Goal: Answer question/provide support: Share knowledge or assist other users

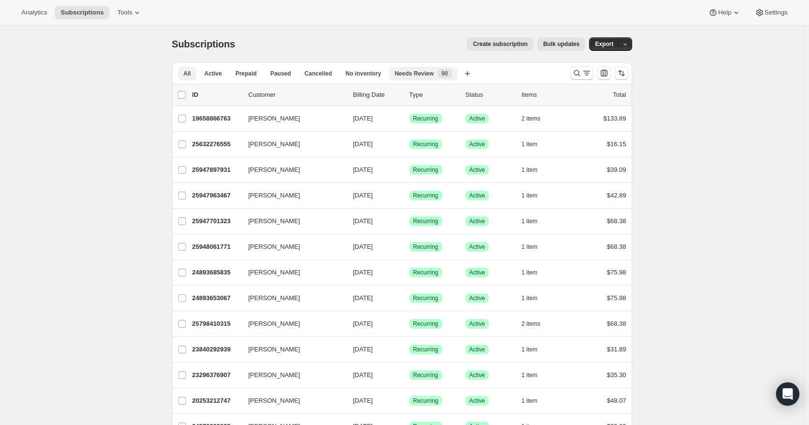
click at [424, 74] on span "Needs Review" at bounding box center [414, 74] width 39 height 8
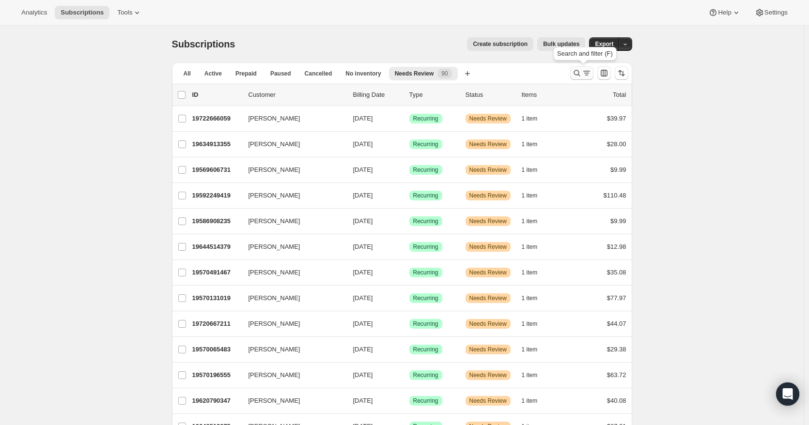
click at [587, 75] on icon "Search and filter results" at bounding box center [587, 73] width 10 height 10
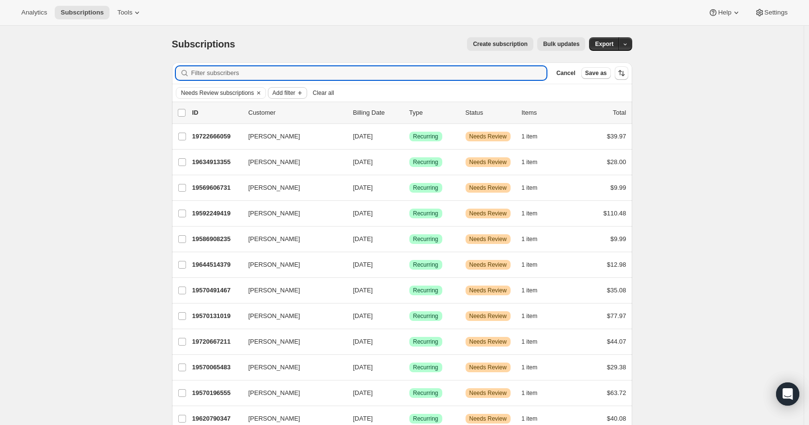
click at [295, 91] on span "Add filter" at bounding box center [283, 93] width 23 height 8
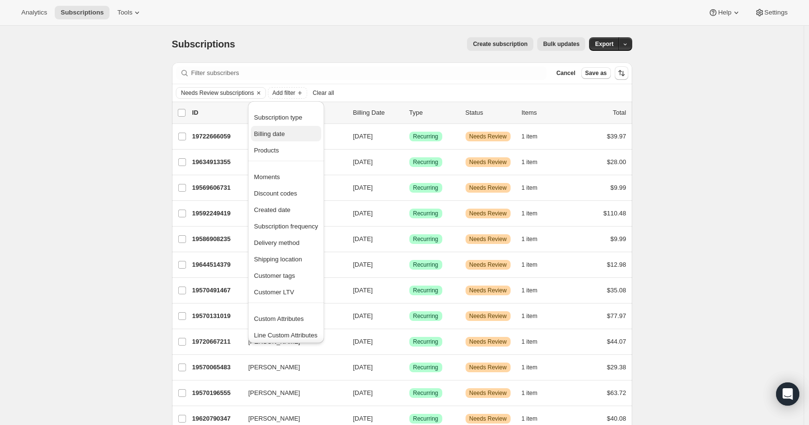
click at [288, 132] on span "Billing date" at bounding box center [286, 134] width 64 height 10
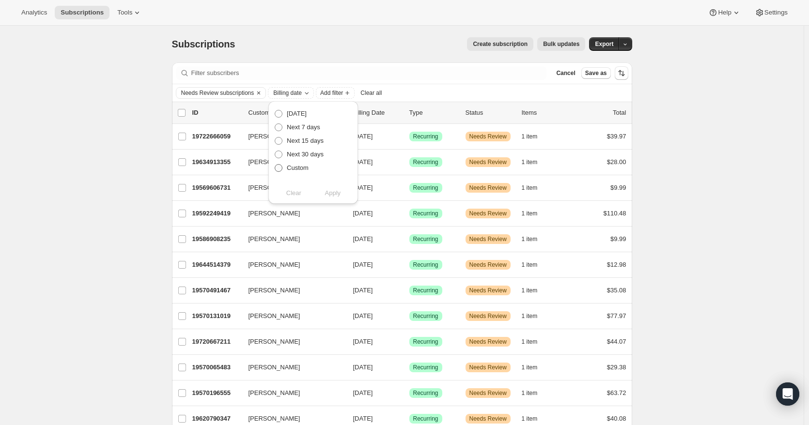
click at [279, 169] on span at bounding box center [279, 168] width 8 height 8
click at [275, 165] on input "Custom" at bounding box center [275, 164] width 0 height 0
radio input "true"
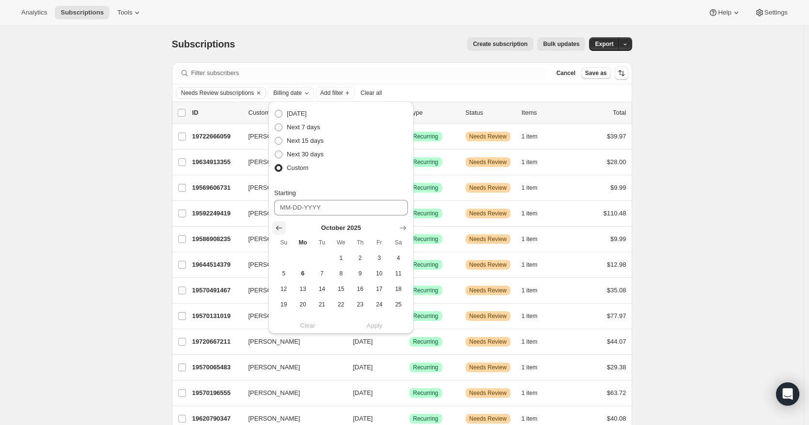
click at [278, 230] on icon "Show previous month, September 2025" at bounding box center [279, 228] width 10 height 10
click at [279, 230] on icon "Show previous month, August 2025" at bounding box center [279, 228] width 10 height 10
click at [328, 306] on button "19" at bounding box center [321, 304] width 19 height 15
click at [404, 229] on icon "Show next month, September 2025" at bounding box center [403, 228] width 6 height 5
click at [404, 229] on icon "Show next month, October 2025" at bounding box center [403, 228] width 6 height 5
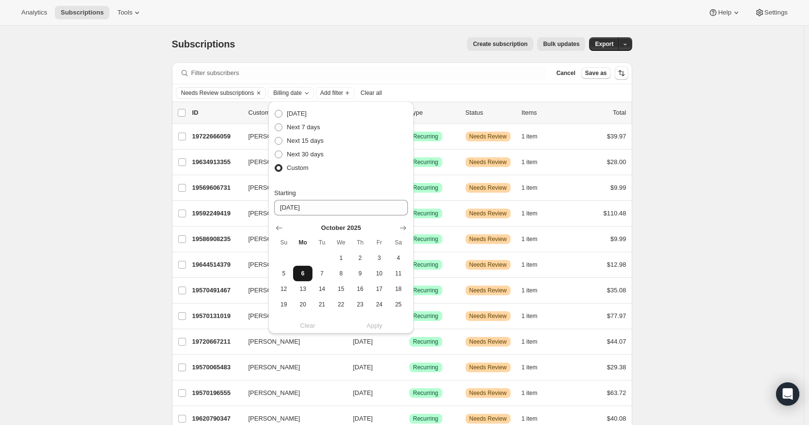
click at [302, 275] on span "6" at bounding box center [302, 274] width 11 height 8
type input "10-06-2025"
click at [443, 91] on div "Needs Review subscriptions Billing date Add filter Clear all" at bounding box center [402, 93] width 452 height 12
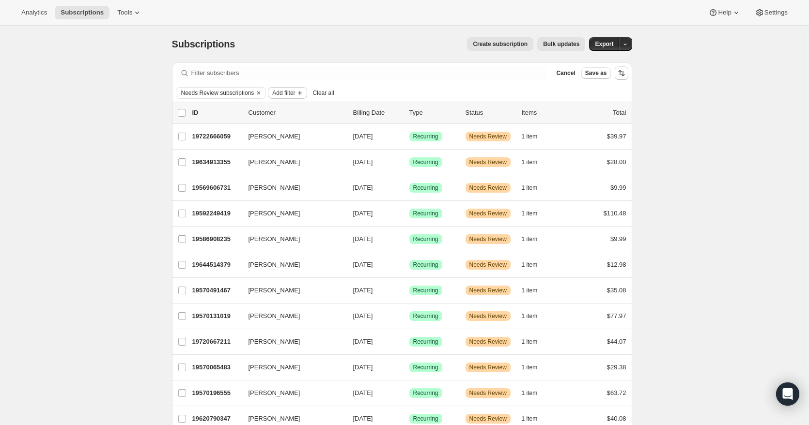
click at [298, 93] on icon "Add filter" at bounding box center [300, 93] width 8 height 8
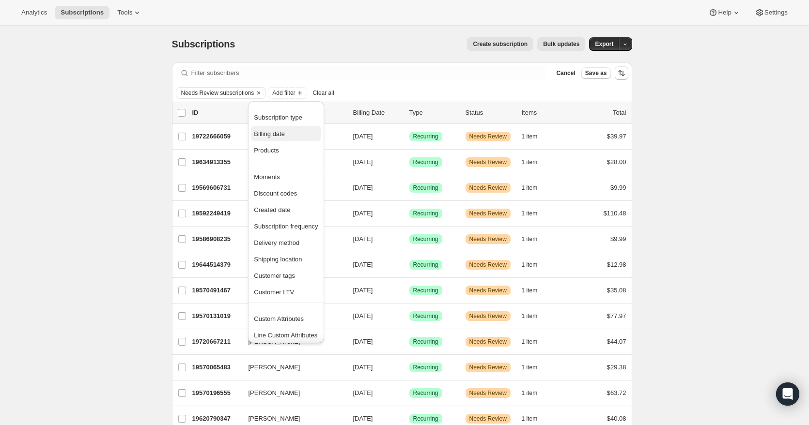
click at [290, 140] on button "Billing date" at bounding box center [286, 133] width 70 height 15
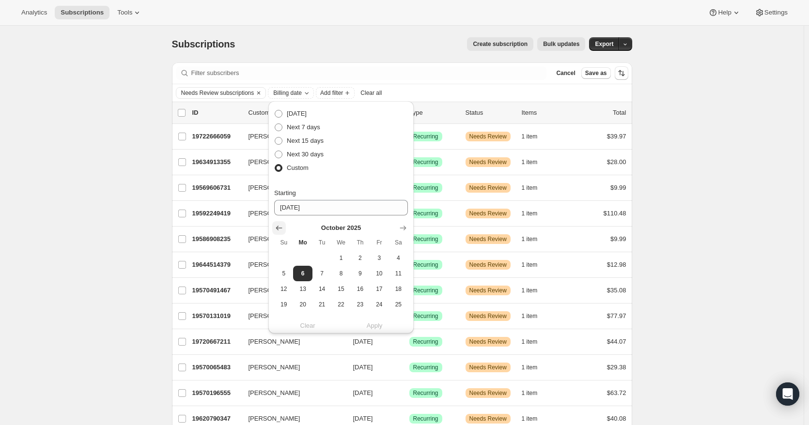
click at [279, 228] on icon "Show previous month, September 2025" at bounding box center [279, 228] width 6 height 5
click at [279, 228] on icon "Show previous month, August 2025" at bounding box center [279, 228] width 6 height 5
click at [322, 304] on span "19" at bounding box center [321, 305] width 11 height 8
type input "08-19-2025"
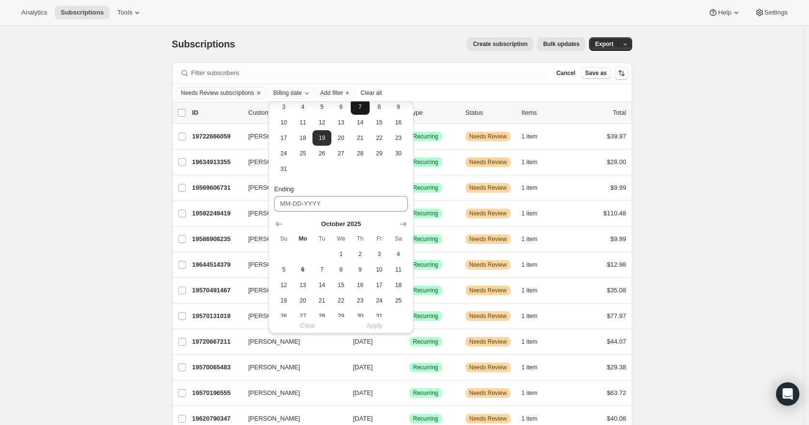
scroll to position [194, 0]
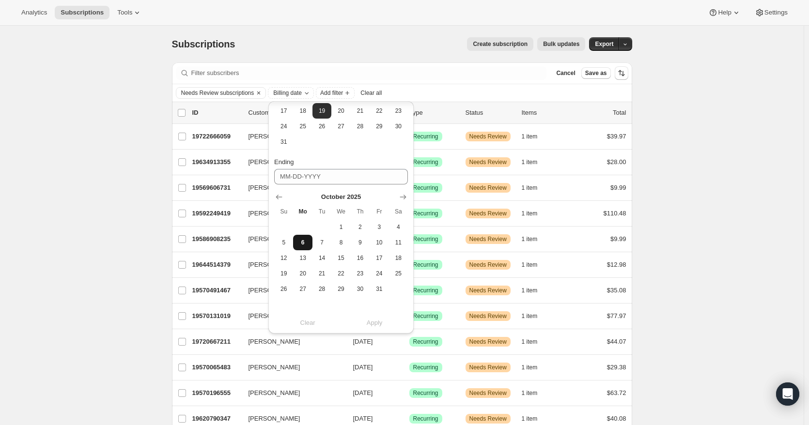
click at [300, 244] on span "6" at bounding box center [302, 243] width 11 height 8
type input "10-06-2025"
click at [379, 324] on span "Apply" at bounding box center [375, 323] width 16 height 10
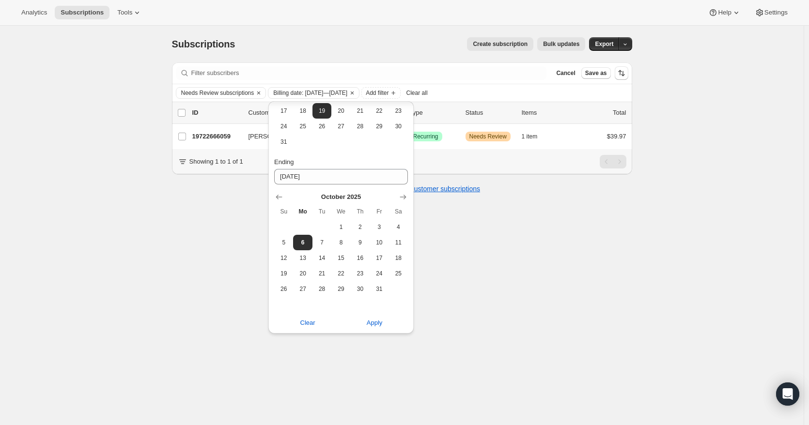
click at [686, 176] on div "Subscriptions. This page is ready Subscriptions Create subscription Bulk update…" at bounding box center [401, 238] width 803 height 425
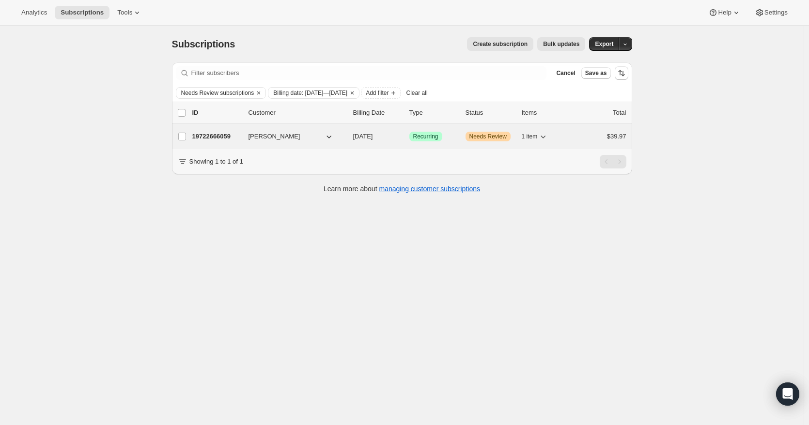
click at [552, 138] on div "1 item" at bounding box center [546, 137] width 48 height 14
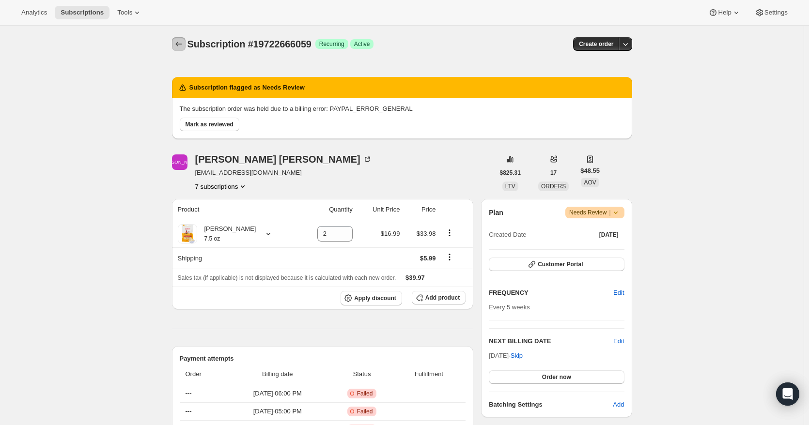
click at [184, 43] on icon "Subscriptions" at bounding box center [179, 44] width 10 height 10
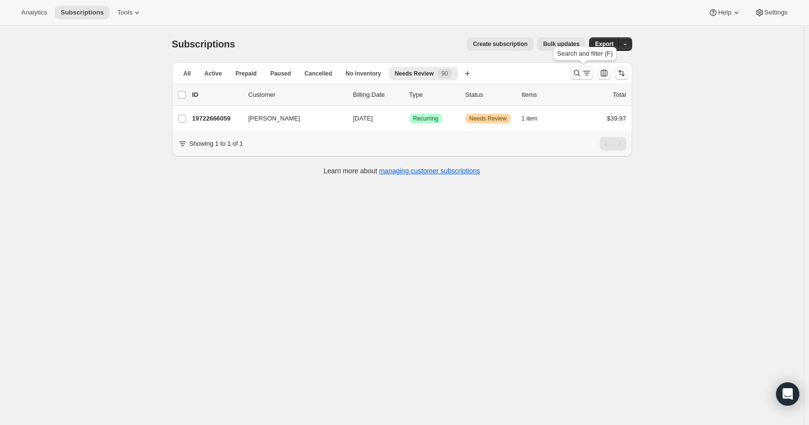
click at [590, 75] on icon "Search and filter results" at bounding box center [587, 73] width 10 height 10
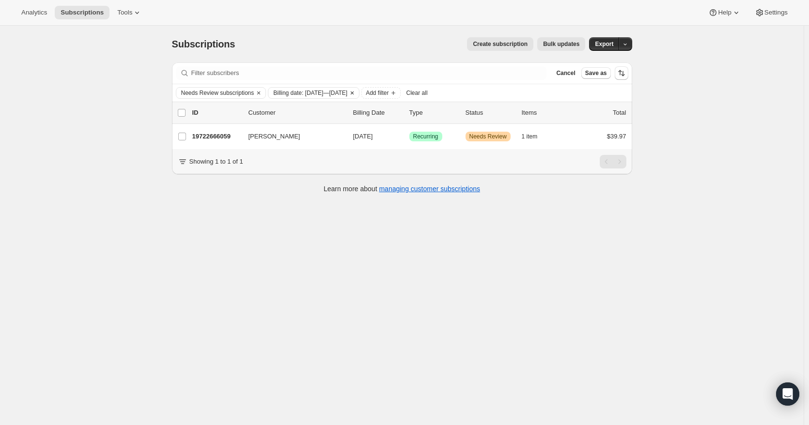
click at [353, 92] on icon "Clear" at bounding box center [352, 93] width 3 height 3
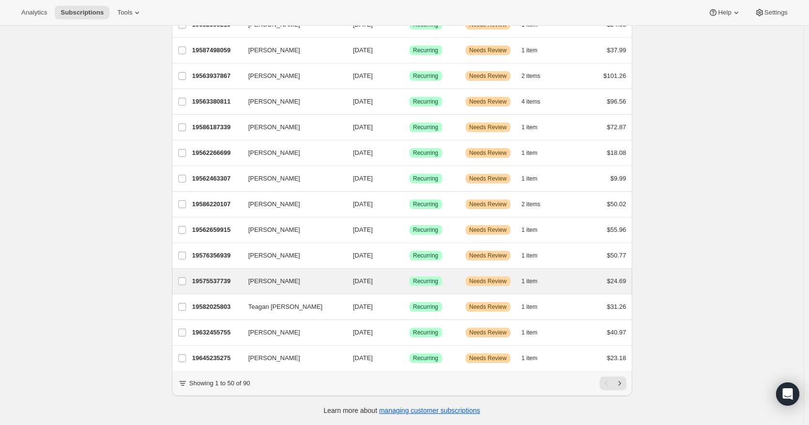
scroll to position [1043, 0]
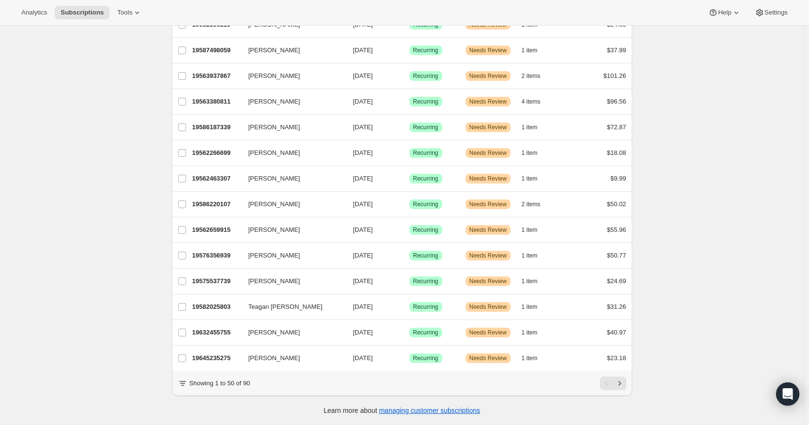
click at [184, 384] on icon at bounding box center [183, 384] width 10 height 10
click at [624, 384] on icon "Next" at bounding box center [619, 384] width 10 height 10
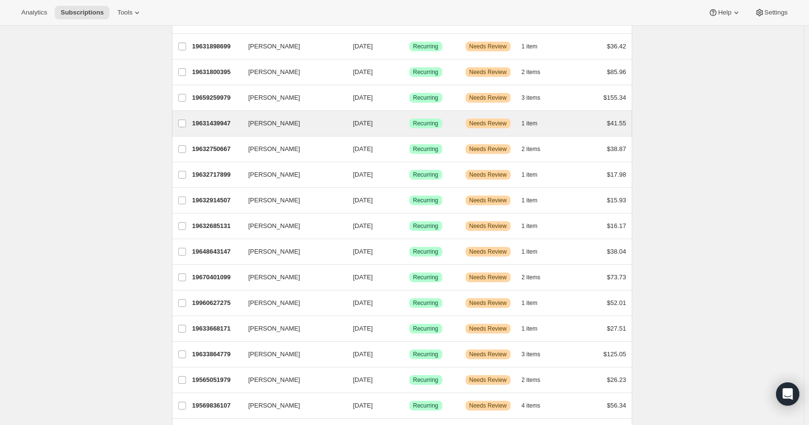
scroll to position [496, 0]
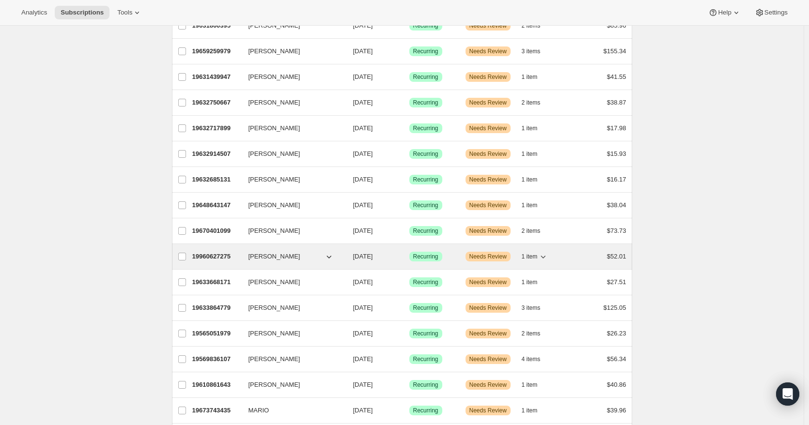
click at [544, 256] on icon "button" at bounding box center [543, 257] width 10 height 10
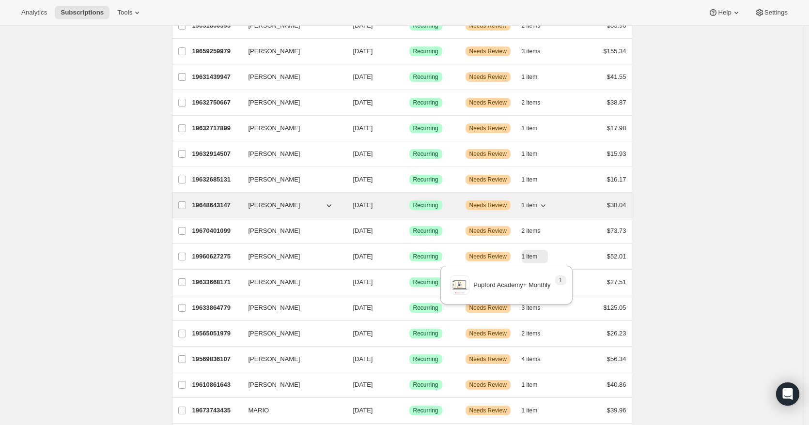
click at [543, 205] on icon "button" at bounding box center [543, 205] width 10 height 10
click at [332, 204] on icon "button" at bounding box center [329, 205] width 10 height 10
click at [331, 205] on icon "button" at bounding box center [329, 205] width 10 height 10
click at [333, 206] on icon "button" at bounding box center [329, 205] width 10 height 10
click at [488, 209] on span "Needs Review" at bounding box center [487, 205] width 37 height 8
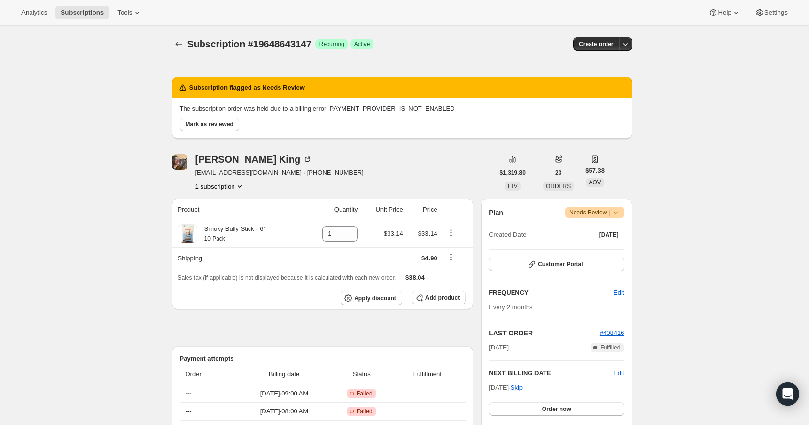
click at [620, 212] on icon at bounding box center [616, 213] width 10 height 10
click at [182, 44] on icon "Subscriptions" at bounding box center [179, 44] width 10 height 10
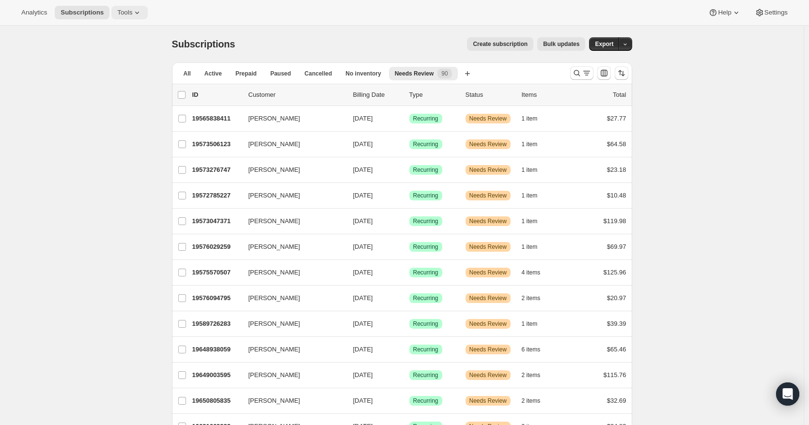
click at [122, 13] on span "Tools" at bounding box center [124, 13] width 15 height 8
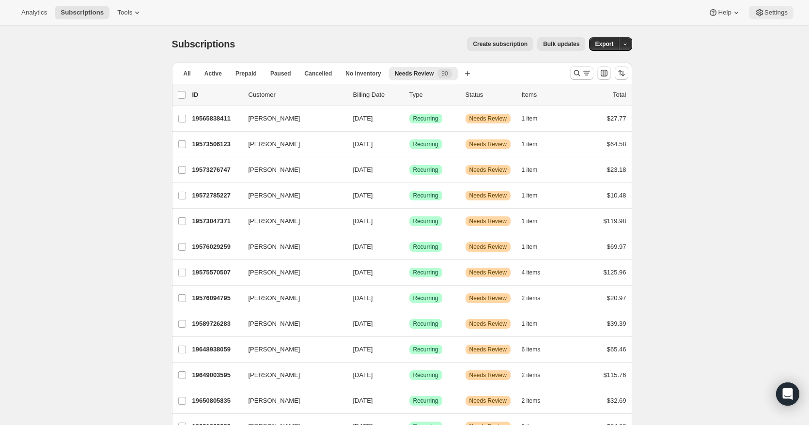
click at [776, 12] on span "Settings" at bounding box center [775, 13] width 23 height 8
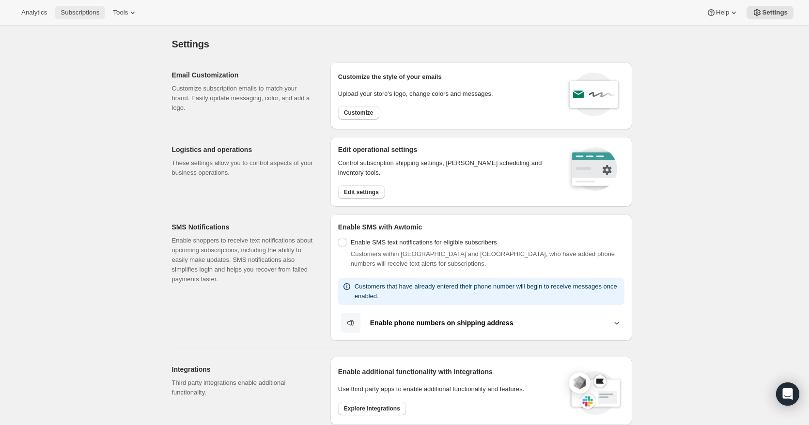
click at [80, 18] on button "Subscriptions" at bounding box center [80, 13] width 50 height 14
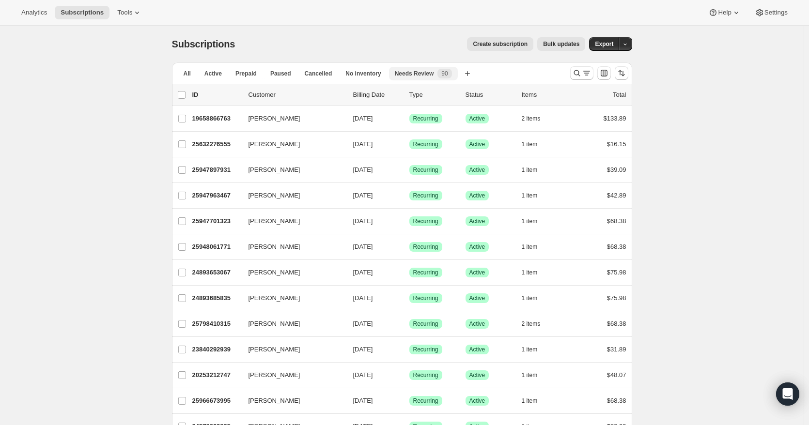
click at [417, 73] on span "Needs Review" at bounding box center [414, 74] width 39 height 8
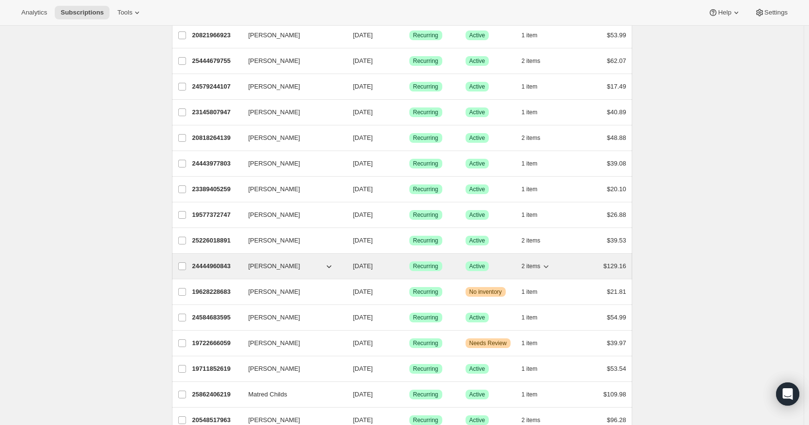
scroll to position [533, 0]
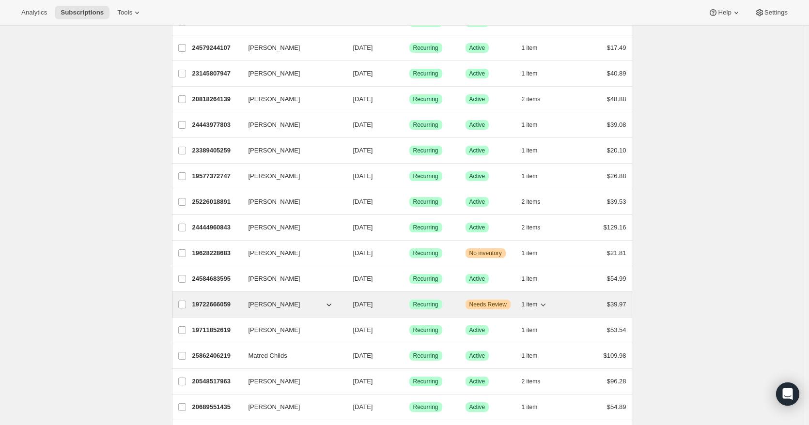
click at [270, 303] on span "[PERSON_NAME]" at bounding box center [274, 305] width 52 height 10
click at [372, 303] on span "[DATE]" at bounding box center [363, 304] width 20 height 7
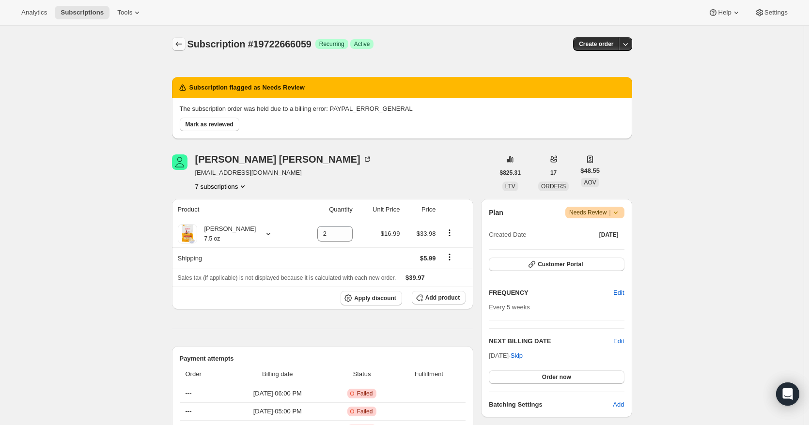
click at [184, 45] on icon "Subscriptions" at bounding box center [179, 44] width 10 height 10
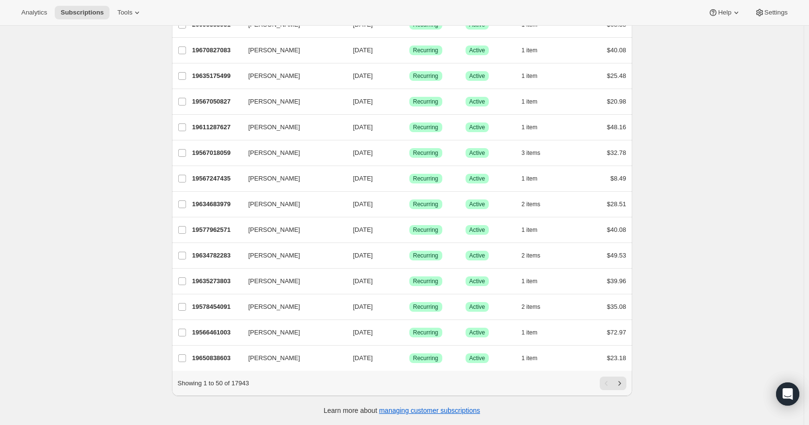
scroll to position [1025, 0]
click at [624, 386] on icon "Next" at bounding box center [619, 384] width 10 height 10
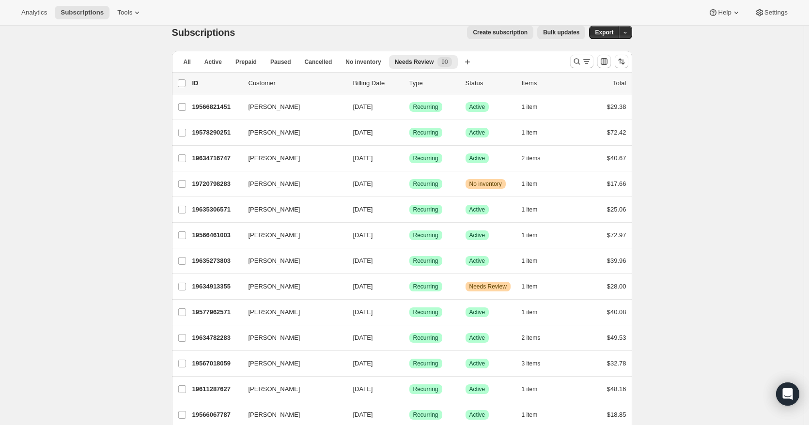
scroll to position [8, 0]
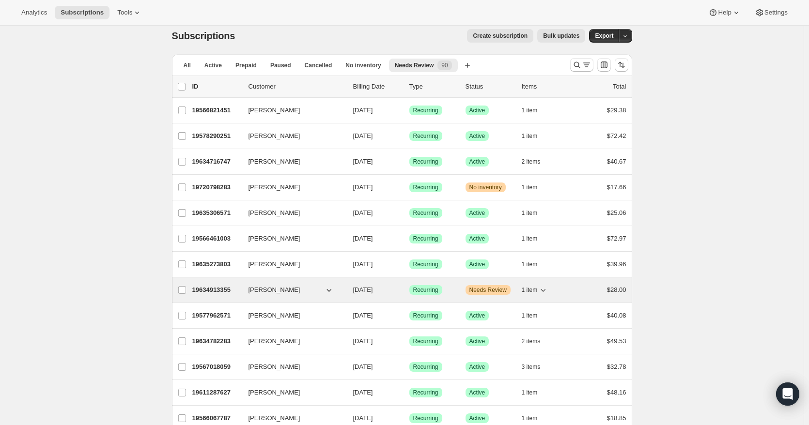
click at [449, 292] on div "Success Recurring" at bounding box center [433, 290] width 48 height 10
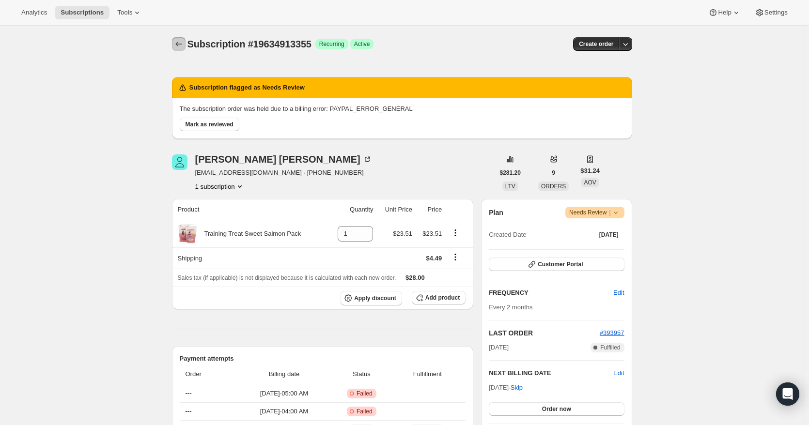
click at [183, 38] on button "Subscriptions" at bounding box center [179, 44] width 14 height 14
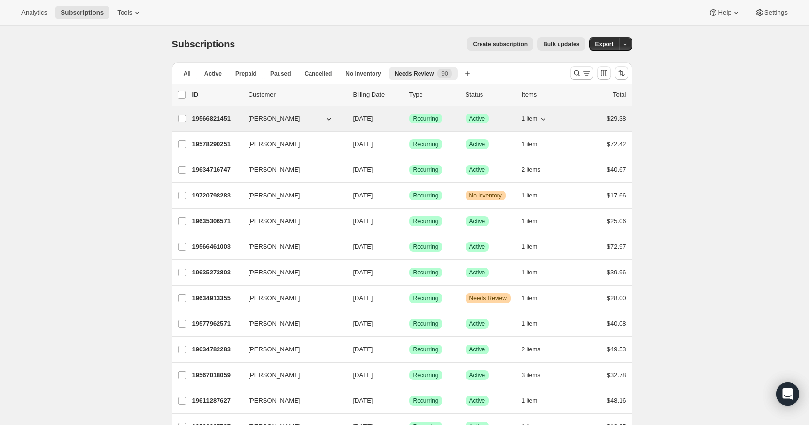
click at [392, 119] on p "[DATE]" at bounding box center [377, 119] width 48 height 10
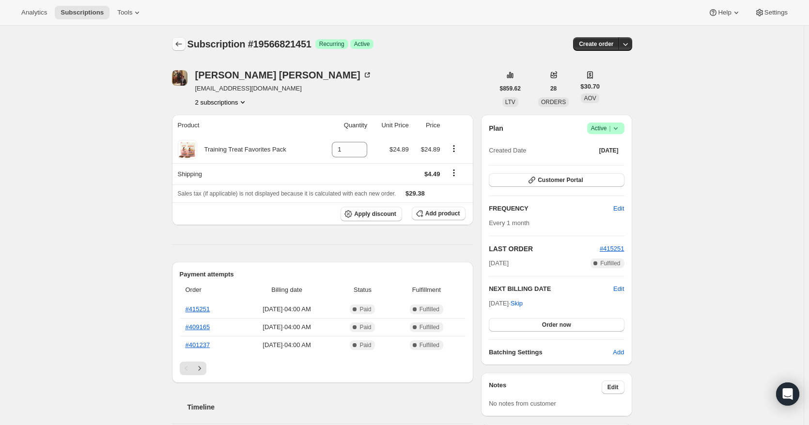
click at [181, 43] on icon "Subscriptions" at bounding box center [179, 44] width 10 height 10
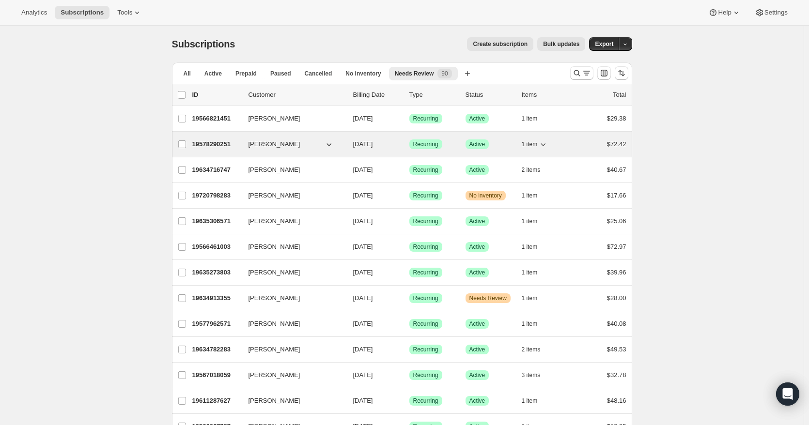
click at [414, 144] on span "Success Recurring" at bounding box center [425, 144] width 33 height 10
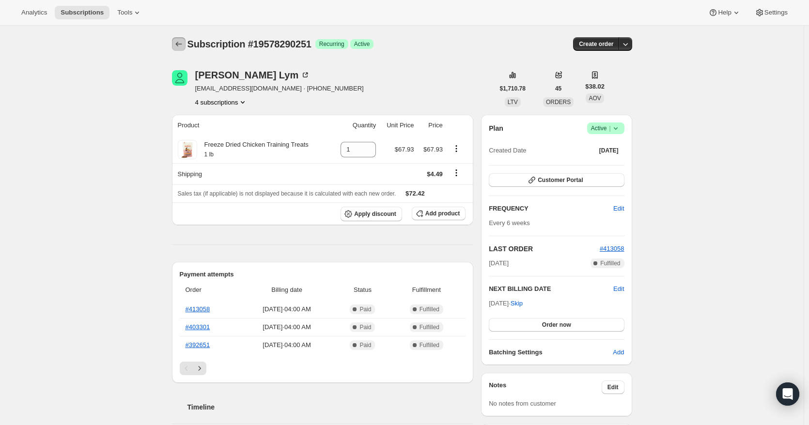
click at [181, 44] on icon "Subscriptions" at bounding box center [179, 44] width 10 height 10
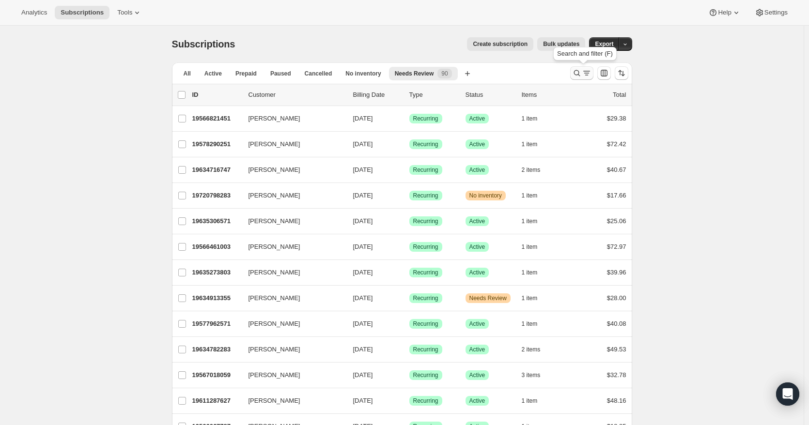
click at [577, 73] on icon "Search and filter results" at bounding box center [577, 73] width 10 height 10
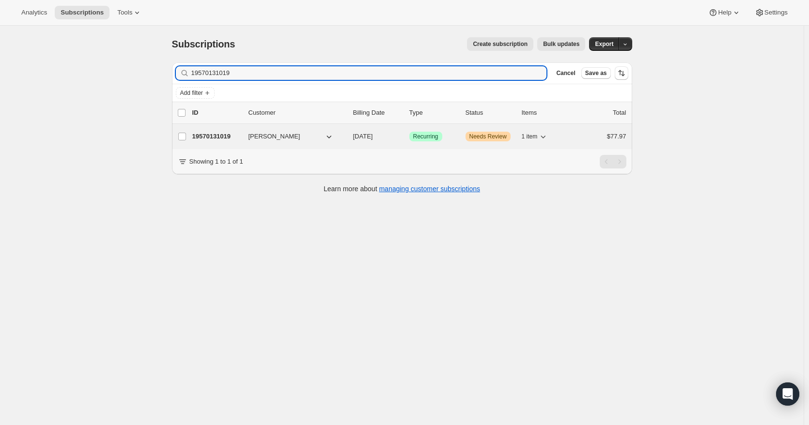
type input "19570131019"
click at [283, 136] on span "[PERSON_NAME]" at bounding box center [274, 137] width 52 height 10
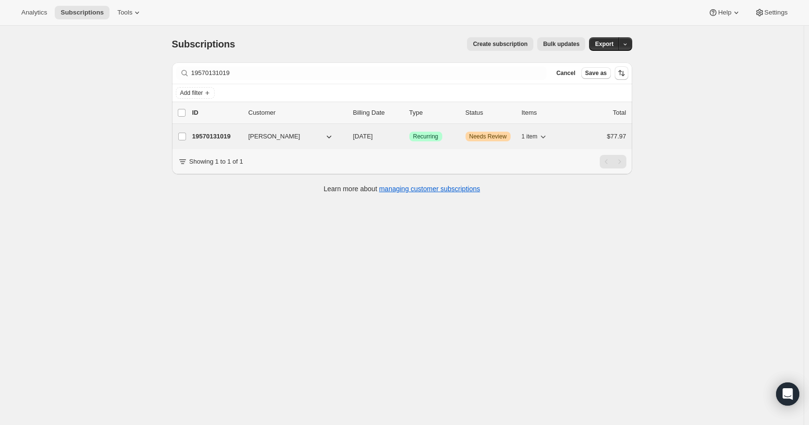
click at [291, 136] on span "[PERSON_NAME]" at bounding box center [274, 137] width 52 height 10
click at [373, 137] on span "[DATE]" at bounding box center [363, 136] width 20 height 7
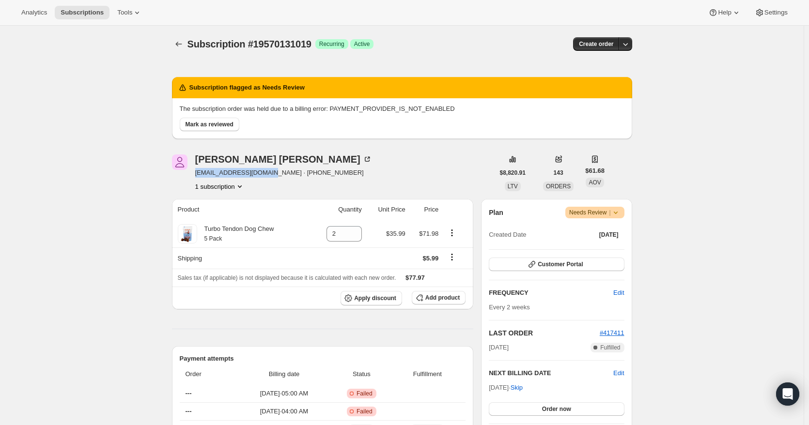
drag, startPoint x: 197, startPoint y: 173, endPoint x: 267, endPoint y: 176, distance: 70.3
click at [267, 176] on span "[EMAIL_ADDRESS][DOMAIN_NAME] · [PHONE_NUMBER]" at bounding box center [283, 173] width 177 height 10
copy span "[EMAIL_ADDRESS][DOMAIN_NAME]"
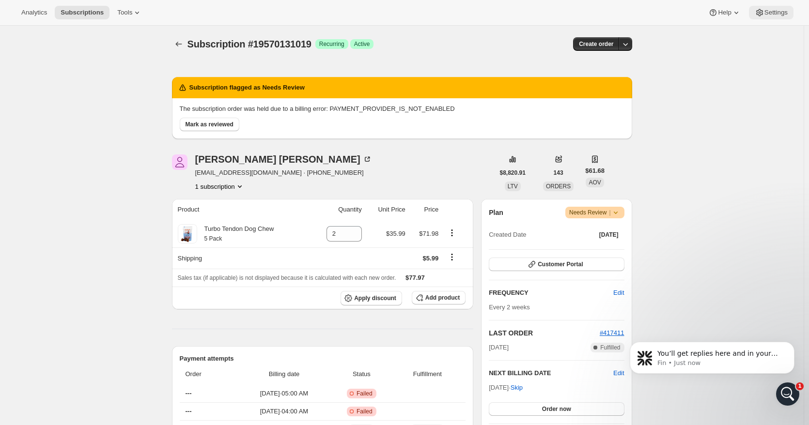
click at [777, 14] on span "Settings" at bounding box center [775, 13] width 23 height 8
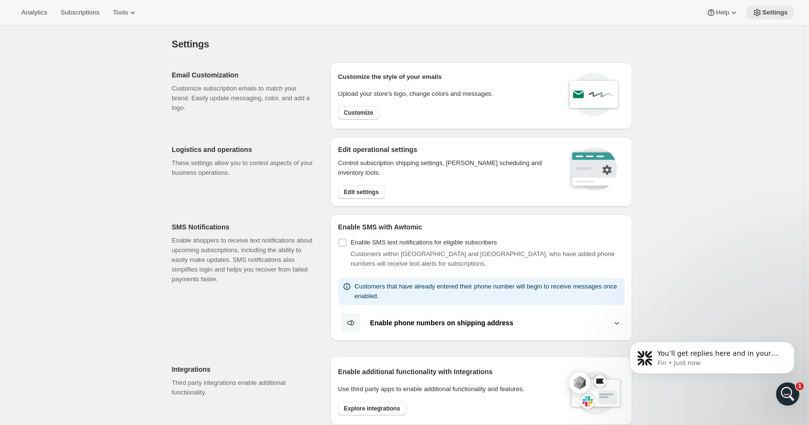
click at [764, 17] on button "Settings" at bounding box center [769, 13] width 47 height 14
click at [764, 14] on span "Settings" at bounding box center [775, 13] width 26 height 8
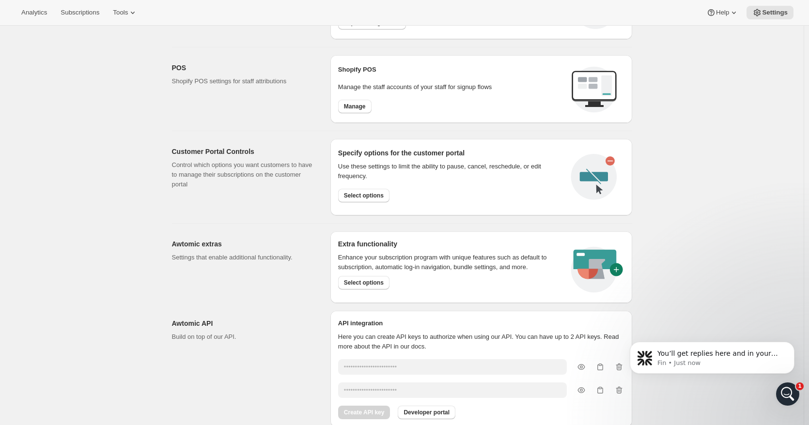
scroll to position [387, 0]
click at [368, 192] on span "Select options" at bounding box center [364, 194] width 40 height 8
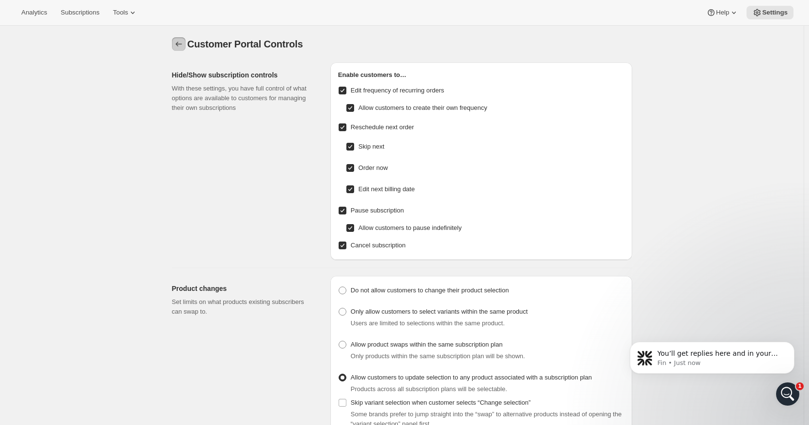
click at [182, 41] on icon "Settings" at bounding box center [179, 44] width 10 height 10
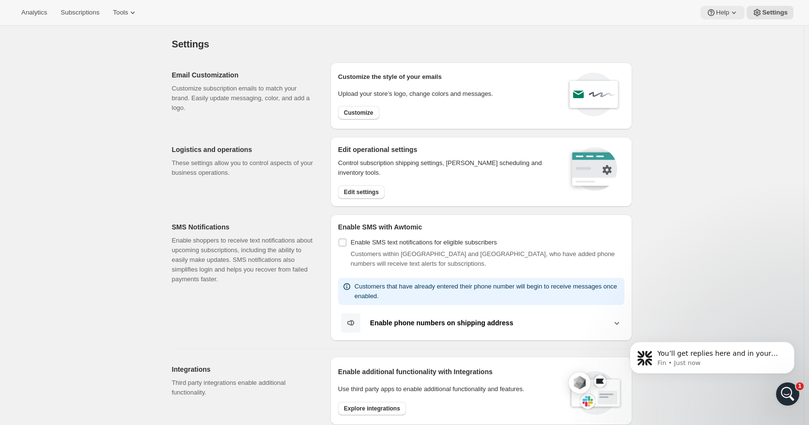
click at [731, 6] on button "Help" at bounding box center [722, 13] width 44 height 14
click at [727, 36] on span "Setup guide" at bounding box center [723, 32] width 33 height 7
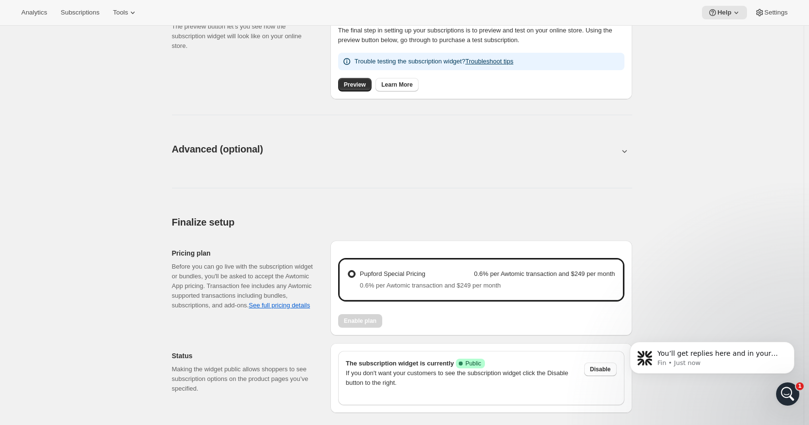
scroll to position [436, 0]
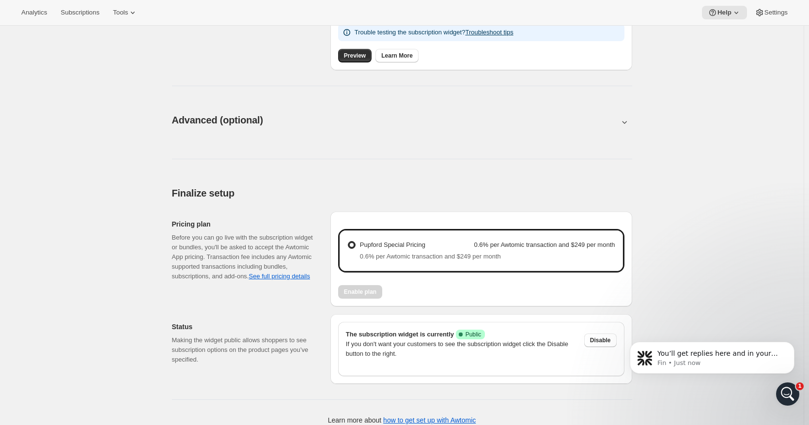
click at [222, 119] on button at bounding box center [402, 122] width 460 height 11
type input "<div style="text-align: center"> <hr> <br/><h3>Having issues managing your subs…"
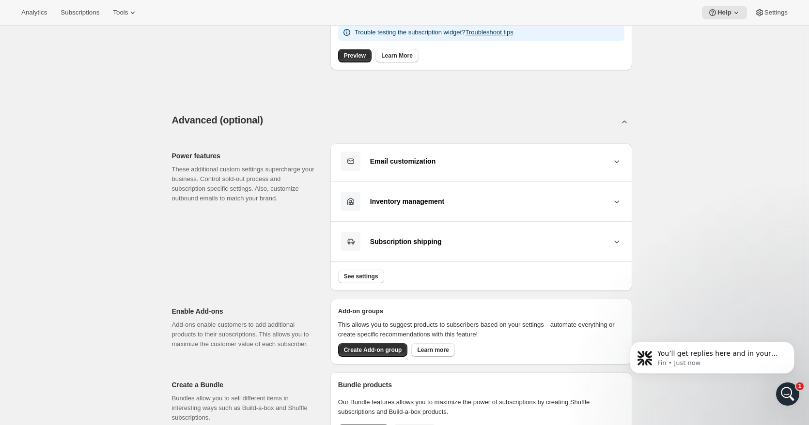
click at [503, 167] on button "Email customization" at bounding box center [481, 161] width 286 height 20
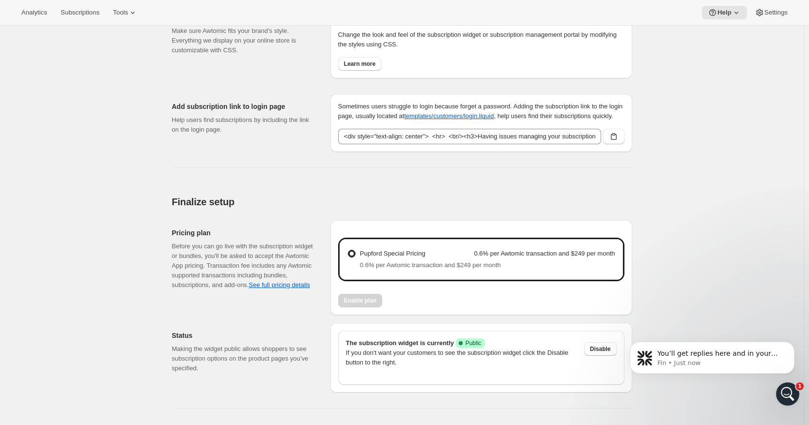
scroll to position [959, 0]
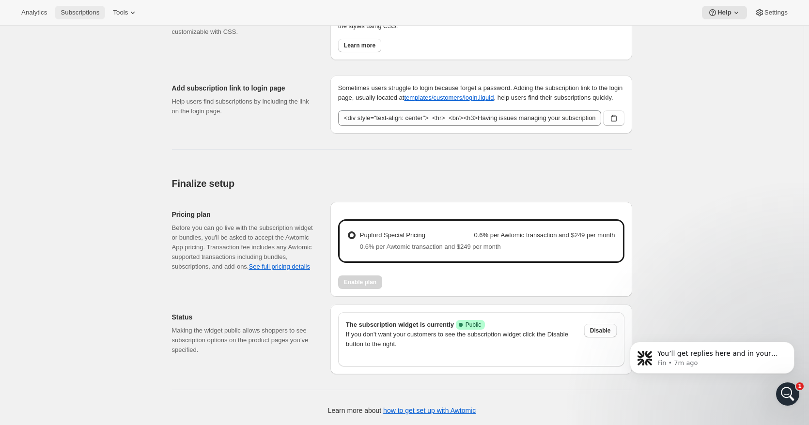
click at [84, 9] on span "Subscriptions" at bounding box center [80, 13] width 39 height 8
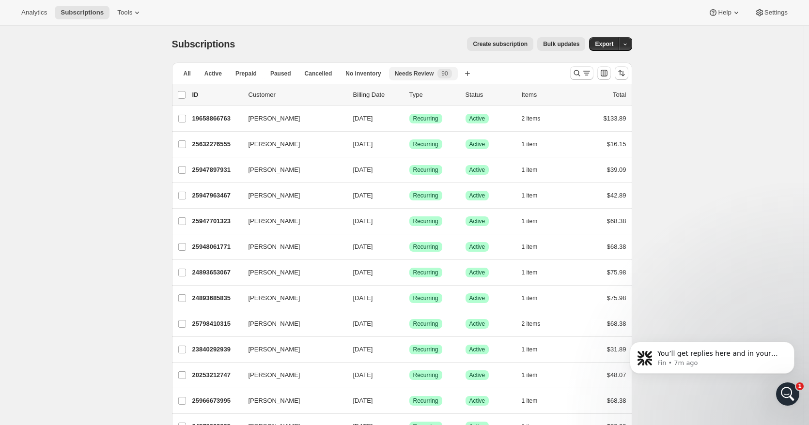
click at [418, 68] on button "Needs Review 90" at bounding box center [423, 74] width 69 height 14
click at [407, 73] on span "Needs Review" at bounding box center [414, 74] width 39 height 8
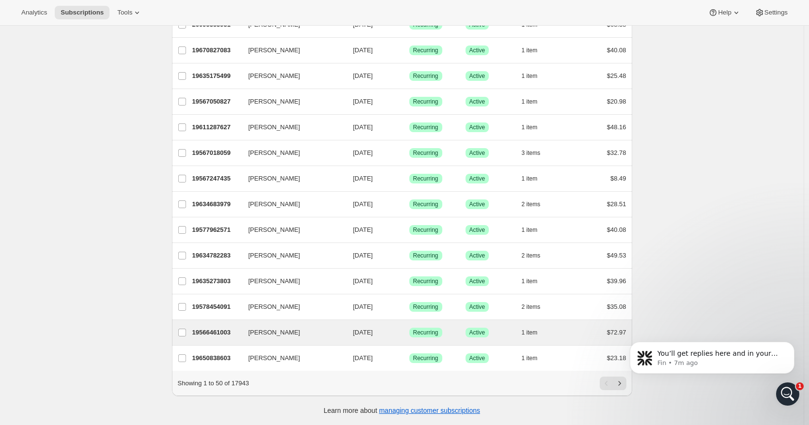
scroll to position [1025, 0]
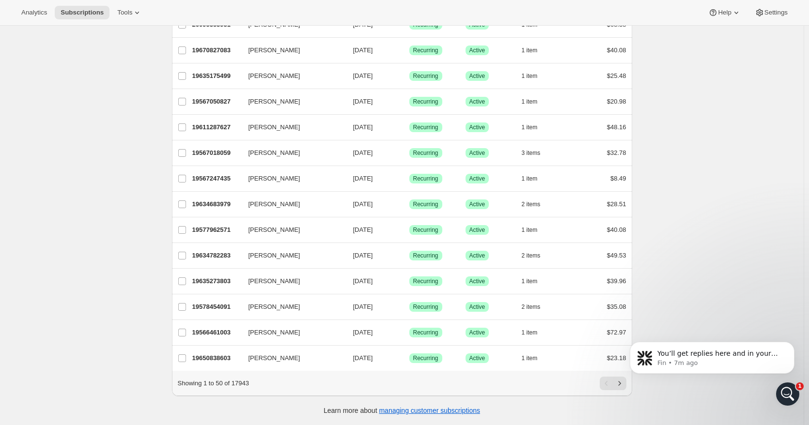
click at [619, 387] on body "You’ll get replies here and in your email: ✉️ [EMAIL_ADDRESS][DOMAIN_NAME] Our …" at bounding box center [712, 360] width 186 height 70
click at [618, 385] on html "You’ll get replies here and in your email: ✉️ [EMAIL_ADDRESS][DOMAIN_NAME] Our …" at bounding box center [712, 360] width 194 height 77
click at [619, 381] on icon "Next" at bounding box center [619, 384] width 10 height 10
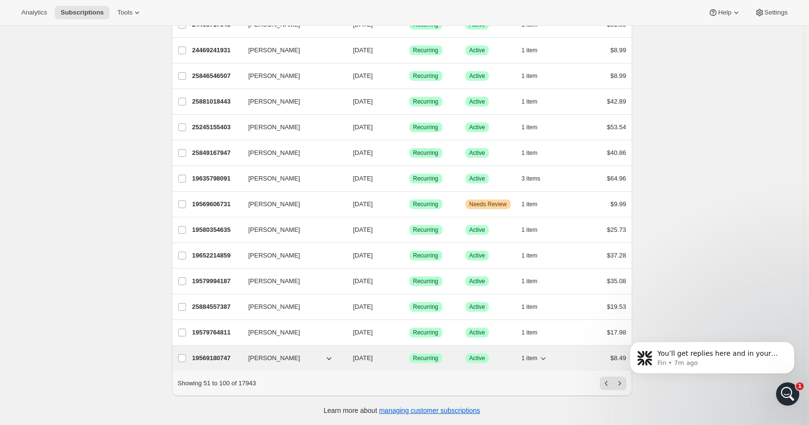
click at [373, 354] on span "[DATE]" at bounding box center [363, 357] width 20 height 7
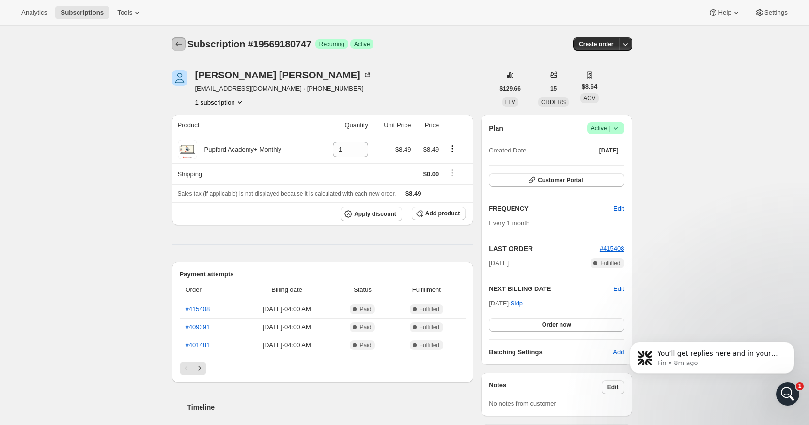
click at [179, 44] on icon "Subscriptions" at bounding box center [179, 44] width 10 height 10
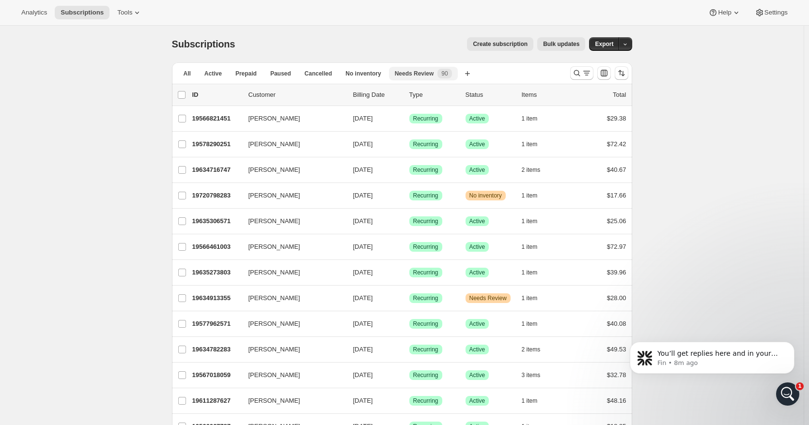
click at [409, 73] on span "Needs Review" at bounding box center [414, 74] width 39 height 8
click at [441, 74] on span "90" at bounding box center [444, 74] width 6 height 8
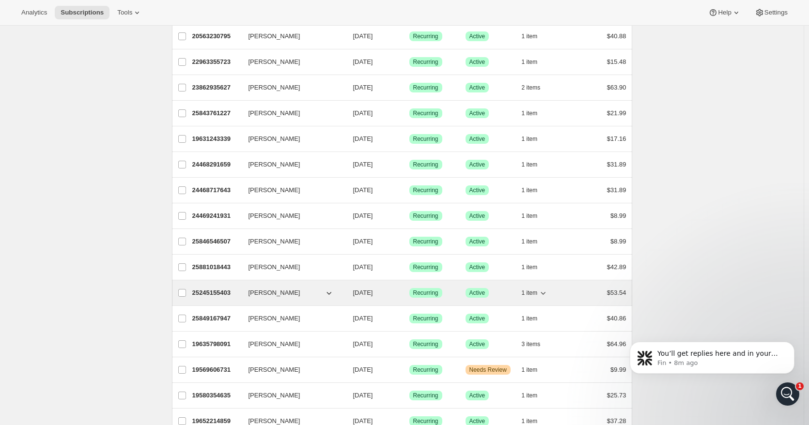
scroll to position [1025, 0]
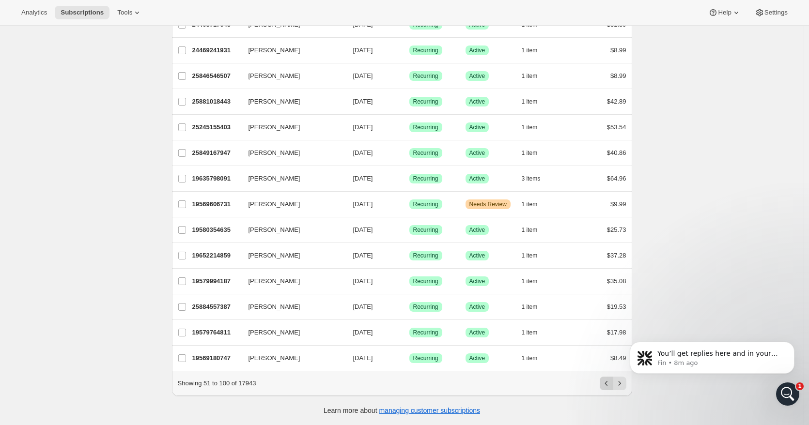
click at [610, 381] on icon "Previous" at bounding box center [606, 384] width 10 height 10
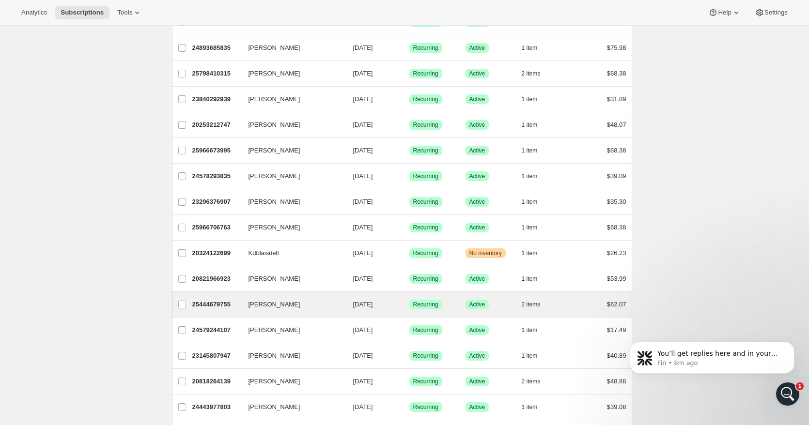
scroll to position [0, 0]
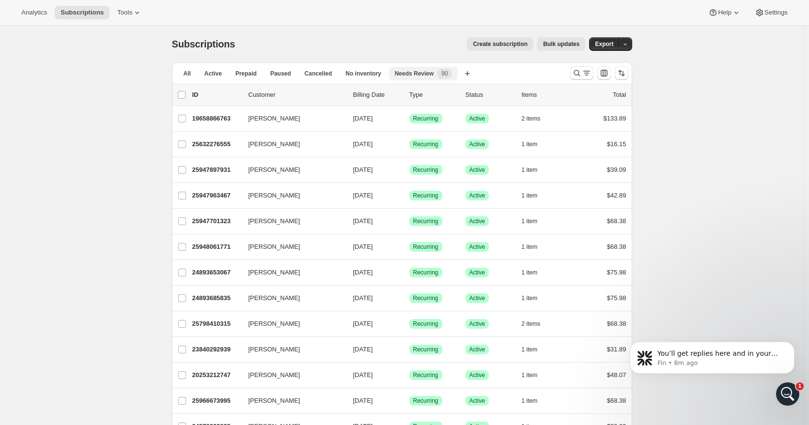
click at [441, 74] on span "90" at bounding box center [444, 74] width 6 height 8
click at [415, 73] on span "Needs Review" at bounding box center [414, 74] width 39 height 8
click at [593, 72] on button "Search and filter results" at bounding box center [581, 73] width 23 height 14
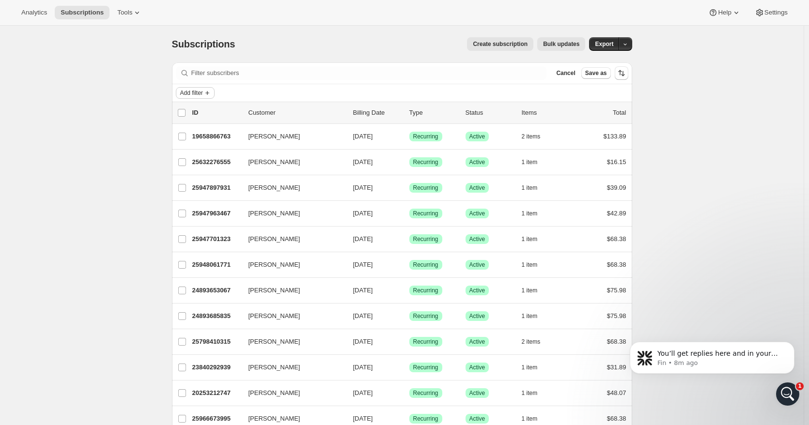
click at [209, 93] on icon "Add filter" at bounding box center [207, 93] width 4 height 4
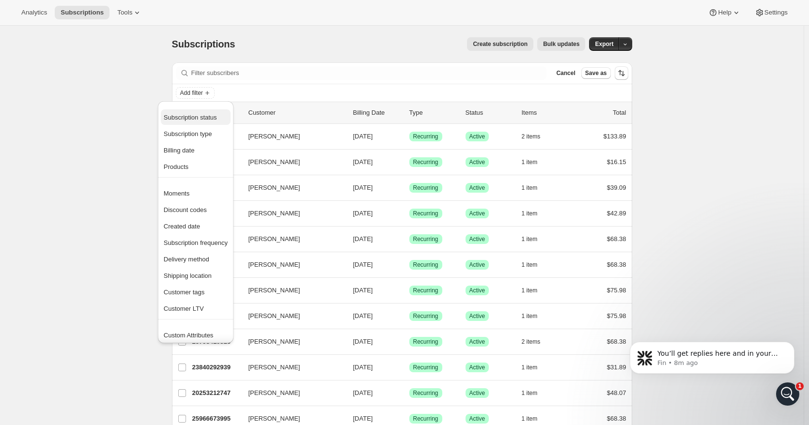
click at [211, 120] on span "Subscription status" at bounding box center [190, 117] width 53 height 7
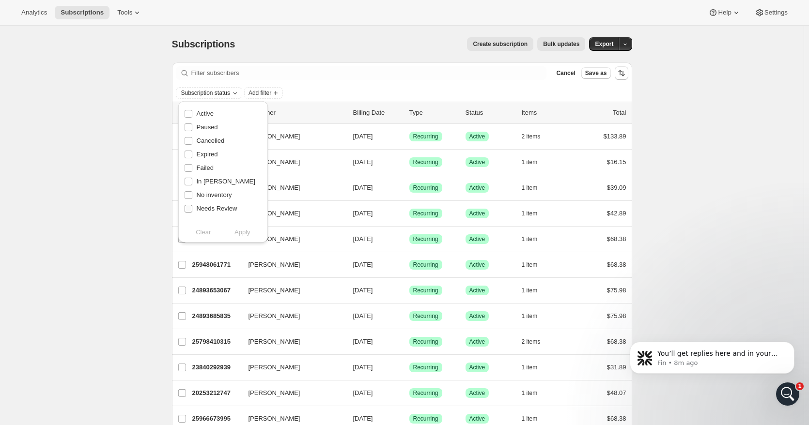
click at [189, 209] on input "Needs Review" at bounding box center [188, 209] width 8 height 8
checkbox input "true"
click at [247, 231] on span "Apply" at bounding box center [242, 233] width 16 height 10
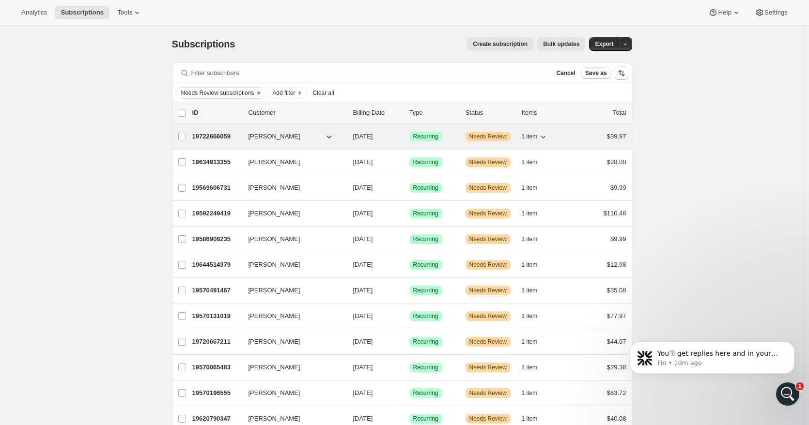
click at [373, 136] on span "[DATE]" at bounding box center [363, 136] width 20 height 7
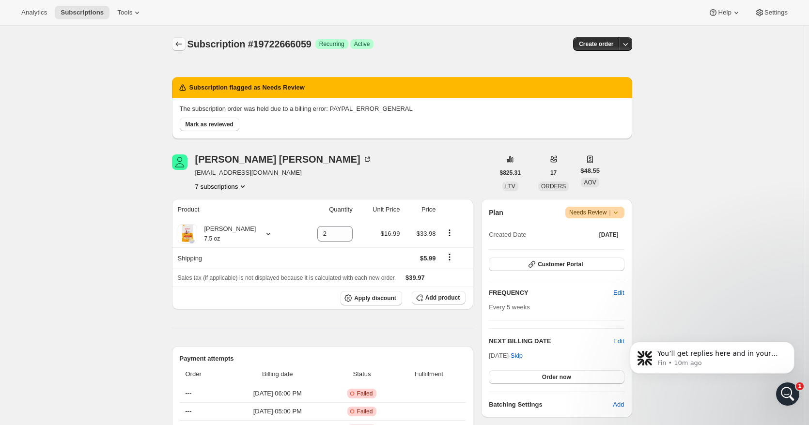
click at [181, 47] on icon "Subscriptions" at bounding box center [179, 44] width 10 height 10
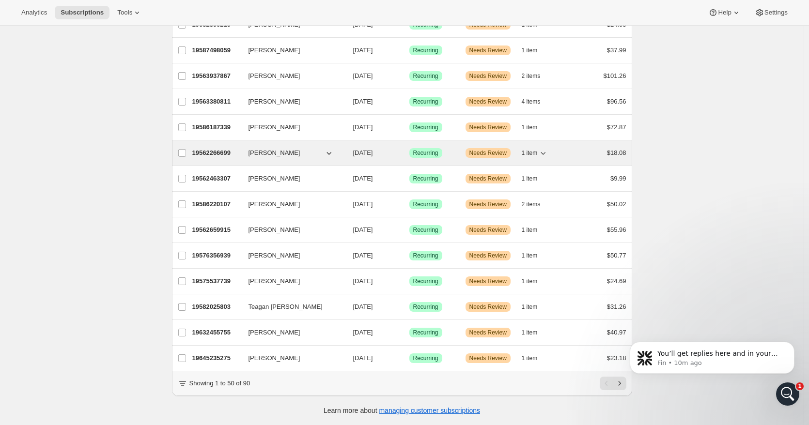
scroll to position [1025, 0]
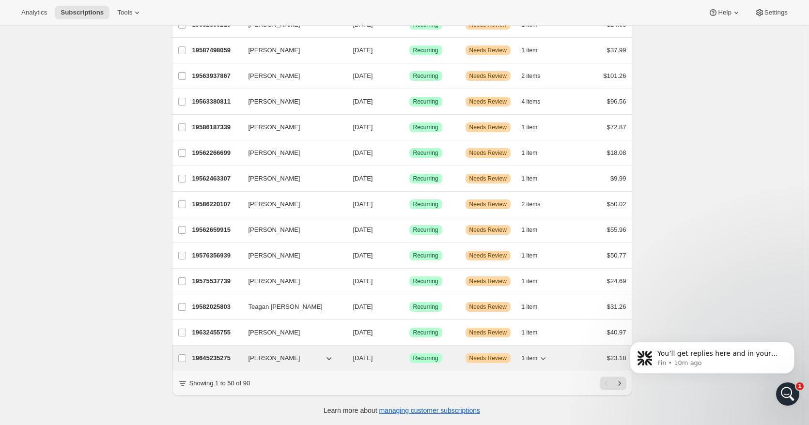
click at [373, 354] on span "[DATE]" at bounding box center [363, 357] width 20 height 7
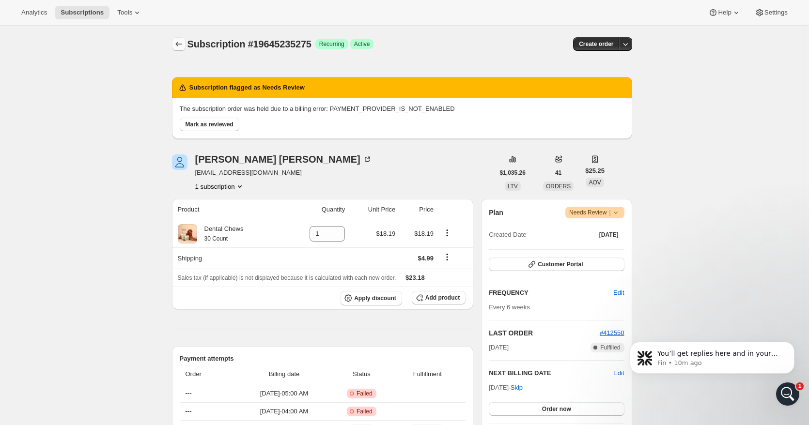
click at [177, 44] on icon "Subscriptions" at bounding box center [179, 44] width 10 height 10
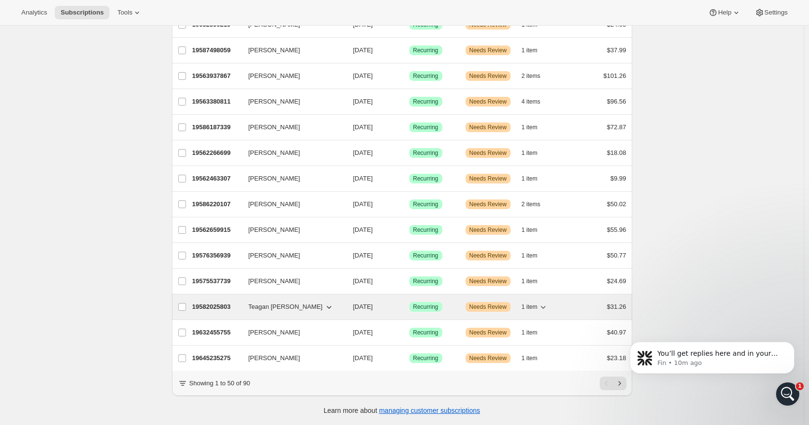
scroll to position [1025, 0]
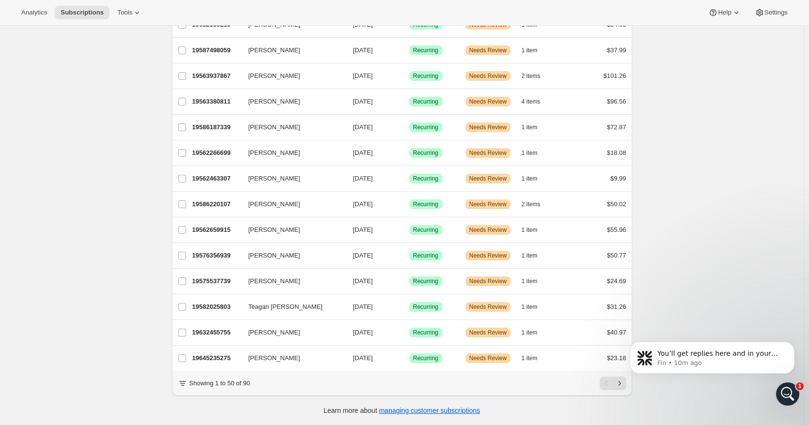
click at [615, 384] on html "You’ll get replies here and in your email: ✉️ [EMAIL_ADDRESS][DOMAIN_NAME] Our …" at bounding box center [712, 360] width 194 height 77
click at [789, 390] on icon "Open Intercom Messenger" at bounding box center [786, 393] width 16 height 16
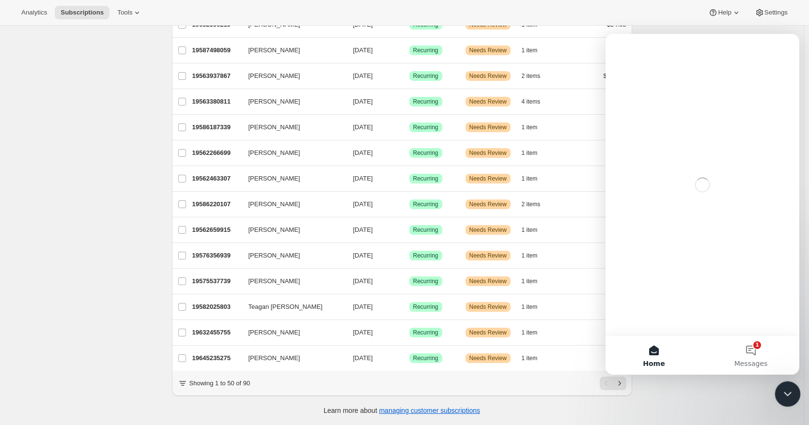
scroll to position [0, 0]
click at [788, 390] on icon "Close Intercom Messenger" at bounding box center [786, 393] width 12 height 12
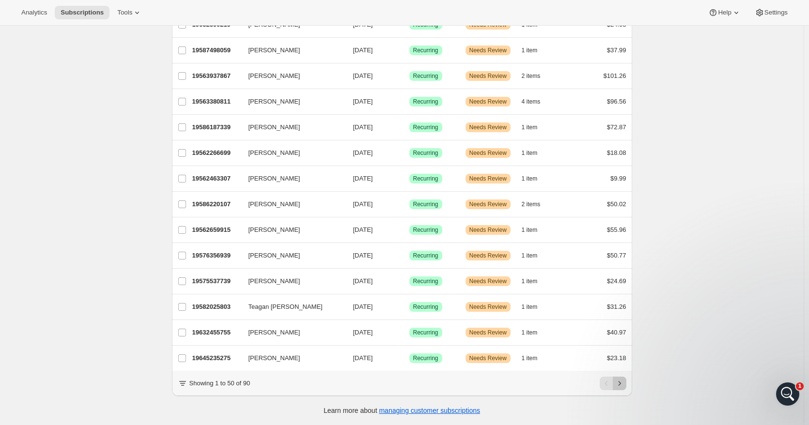
click at [619, 380] on icon "Next" at bounding box center [619, 384] width 10 height 10
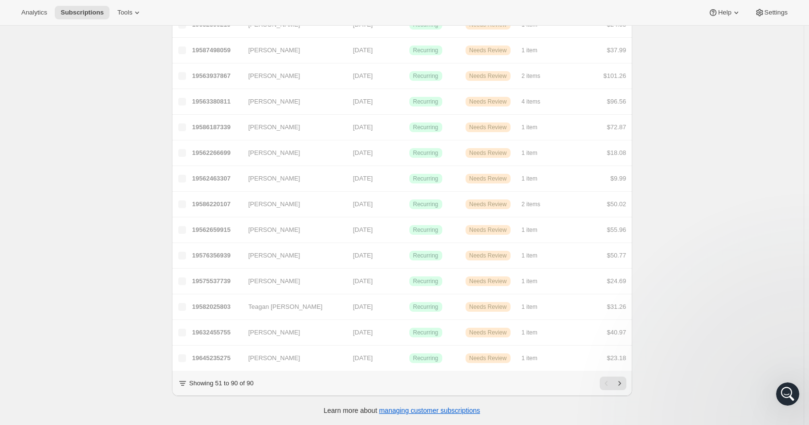
scroll to position [768, 0]
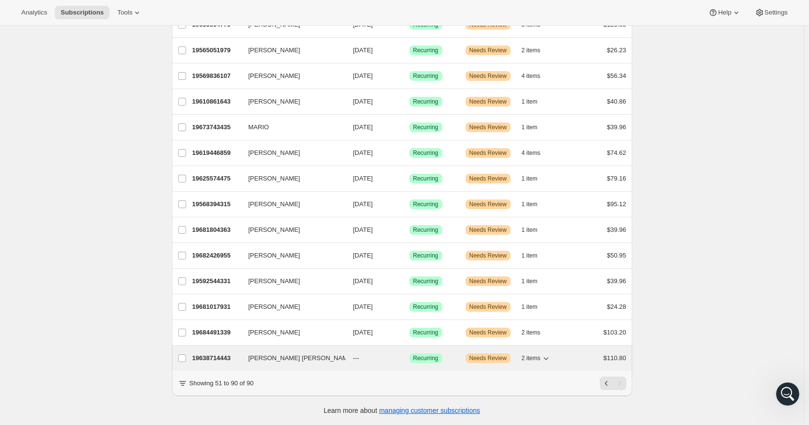
click at [433, 354] on span "Recurring" at bounding box center [425, 358] width 25 height 8
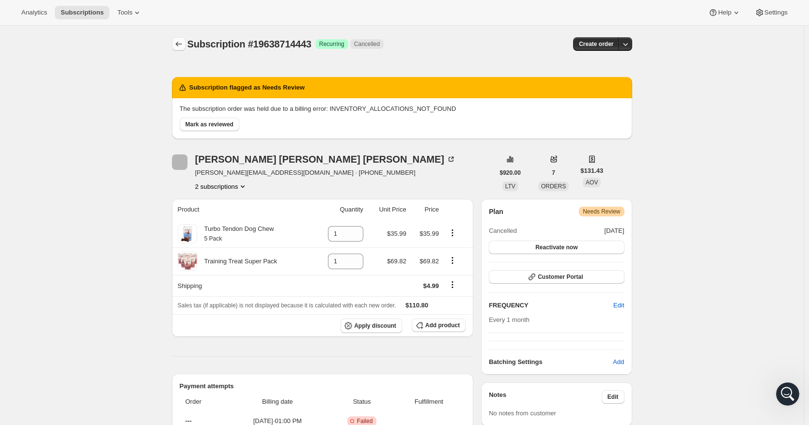
click at [181, 43] on icon "Subscriptions" at bounding box center [179, 44] width 10 height 10
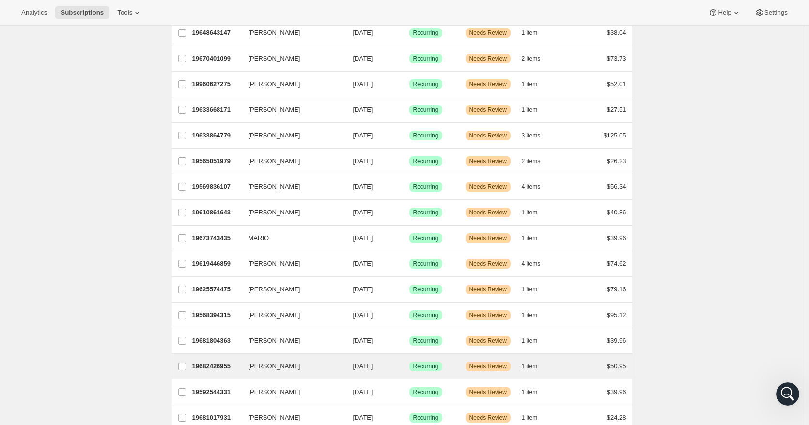
scroll to position [768, 0]
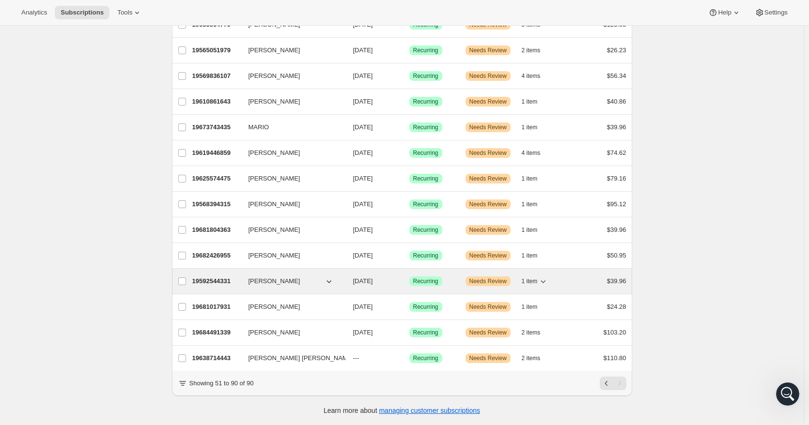
click at [433, 277] on span "Recurring" at bounding box center [425, 281] width 25 height 8
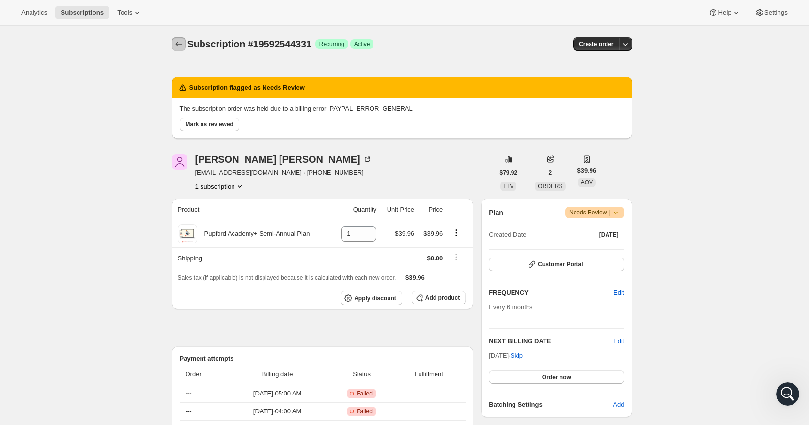
click at [178, 44] on icon "Subscriptions" at bounding box center [179, 44] width 10 height 10
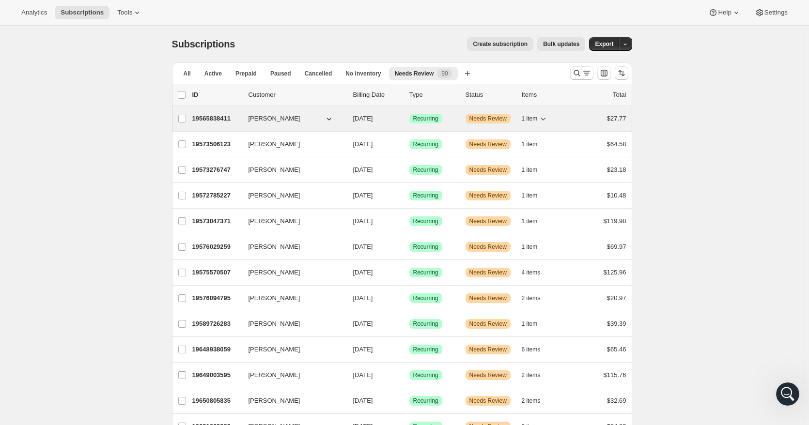
click at [449, 118] on div "Success Recurring" at bounding box center [433, 119] width 48 height 10
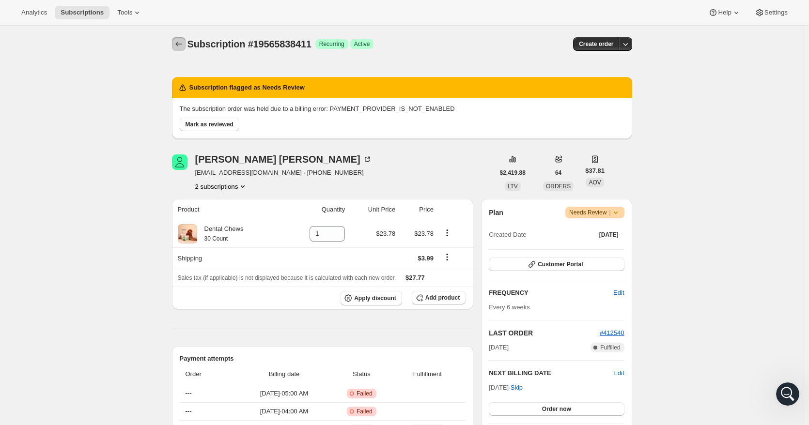
click at [178, 46] on icon "Subscriptions" at bounding box center [179, 44] width 10 height 10
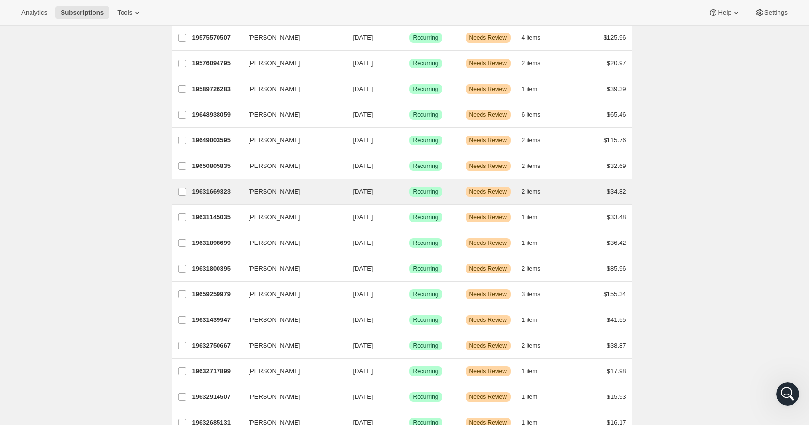
scroll to position [242, 0]
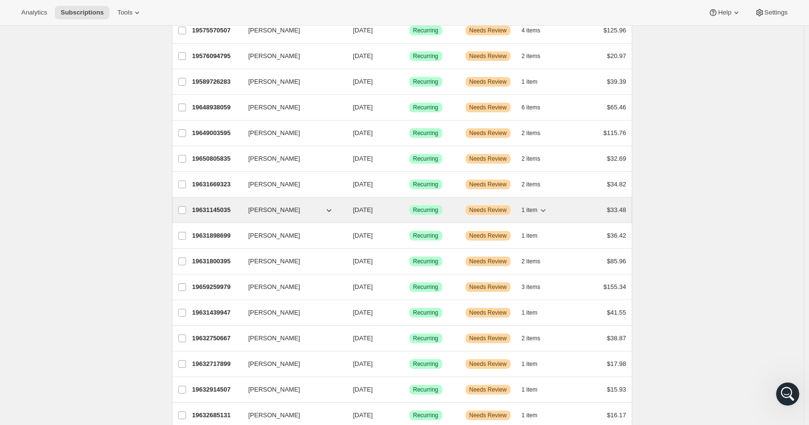
click at [448, 210] on div "Success Recurring" at bounding box center [433, 210] width 48 height 10
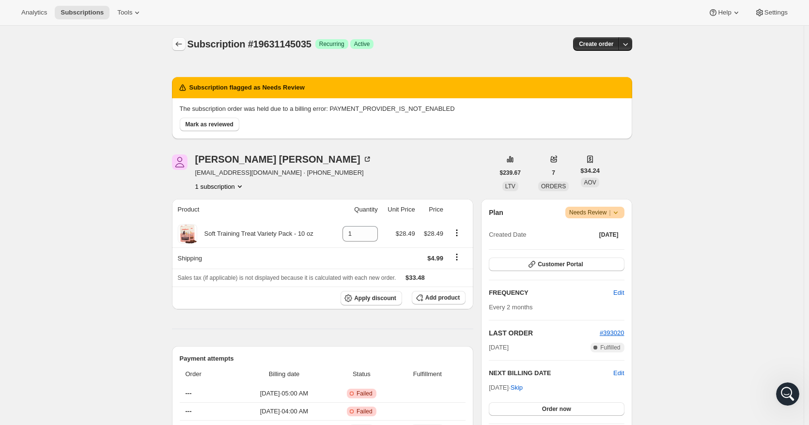
click at [182, 44] on icon "Subscriptions" at bounding box center [179, 44] width 10 height 10
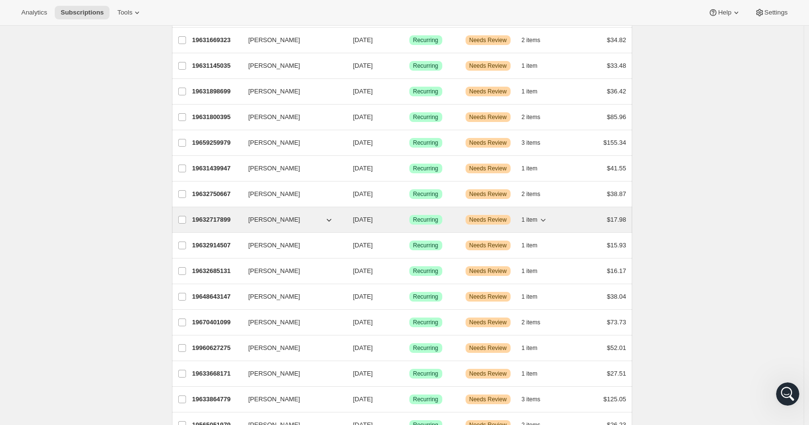
scroll to position [510, 0]
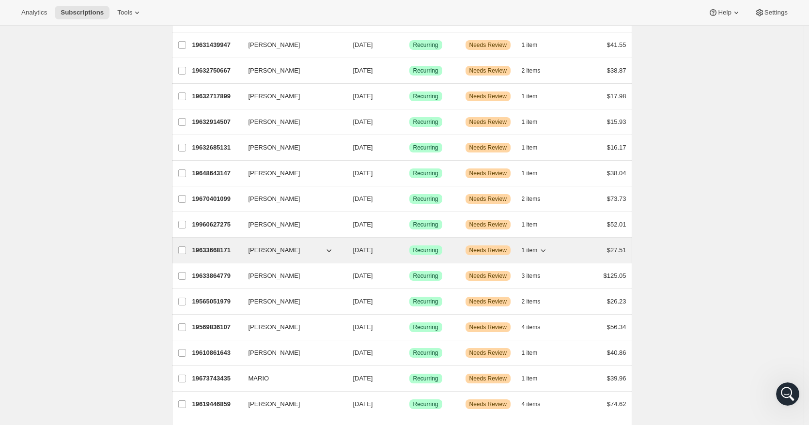
click at [451, 255] on div "Success Recurring" at bounding box center [433, 251] width 48 height 10
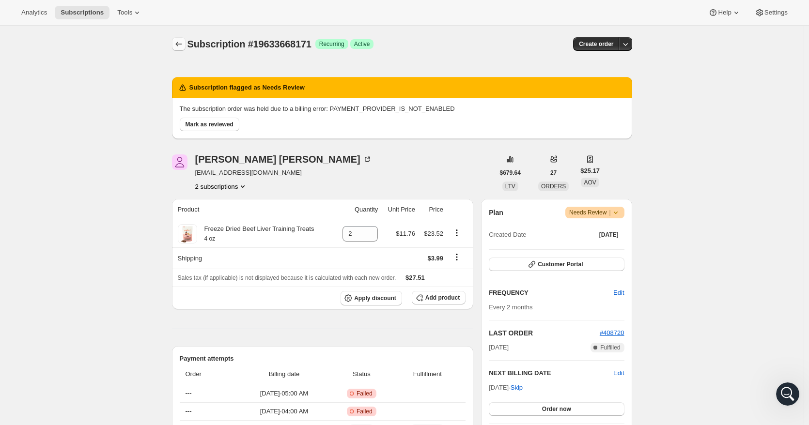
click at [181, 44] on icon "Subscriptions" at bounding box center [179, 44] width 10 height 10
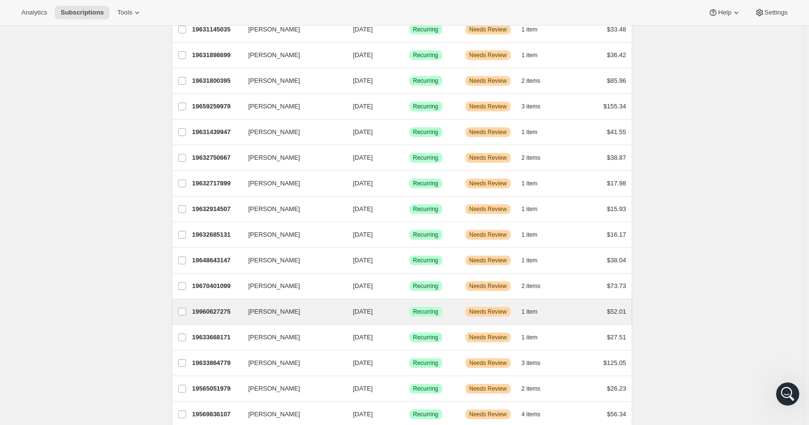
scroll to position [436, 0]
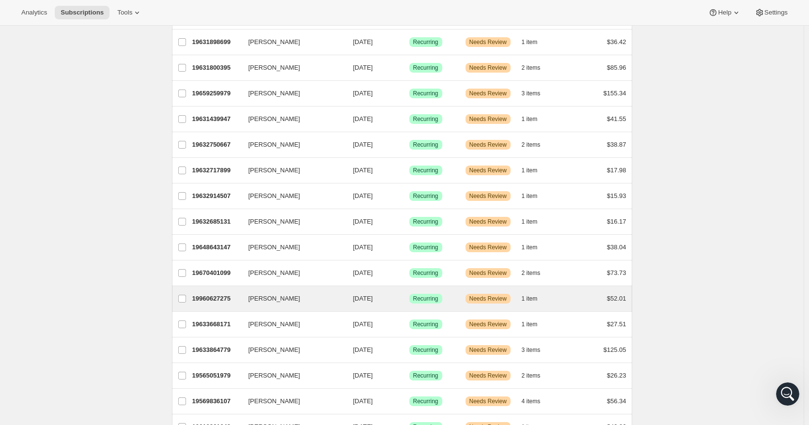
click at [458, 288] on div "[PERSON_NAME] 19960627275 [PERSON_NAME] [DATE] Success Recurring Warning Needs …" at bounding box center [402, 298] width 460 height 25
click at [458, 294] on div "19960627275 [PERSON_NAME] [DATE] Success Recurring Warning Needs Review 1 item …" at bounding box center [409, 299] width 434 height 14
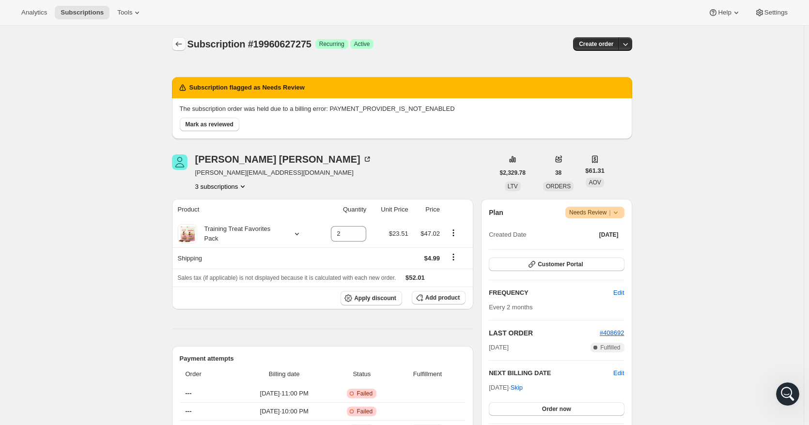
click at [183, 47] on icon "Subscriptions" at bounding box center [179, 44] width 10 height 10
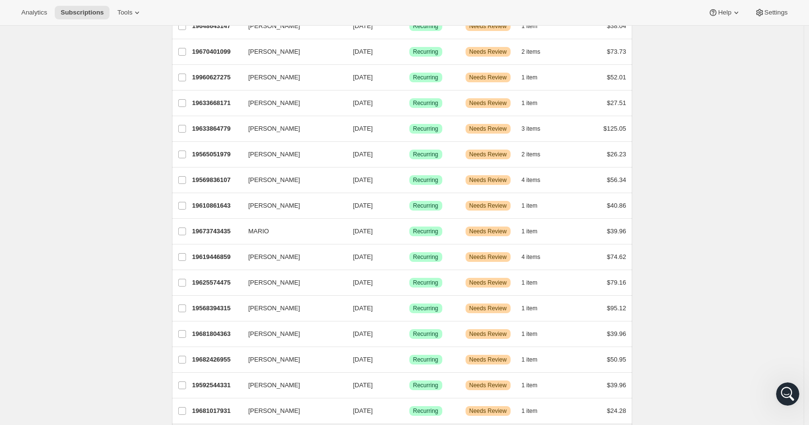
scroll to position [768, 0]
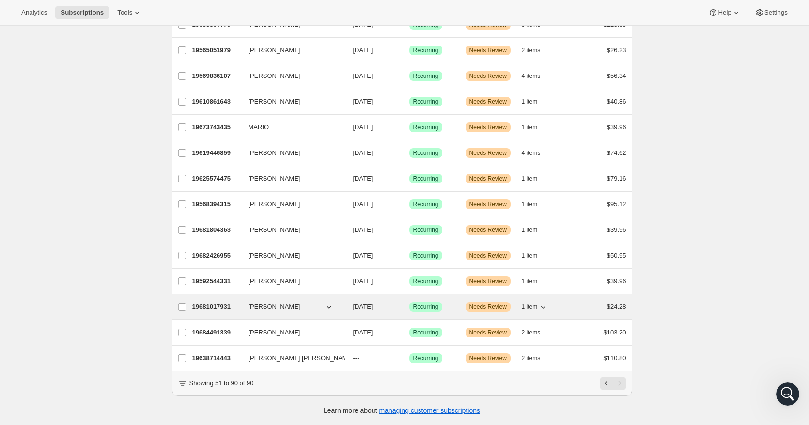
click at [453, 306] on div "19681017931 [PERSON_NAME] [DATE] Success Recurring Warning Needs Review 1 item …" at bounding box center [409, 307] width 434 height 14
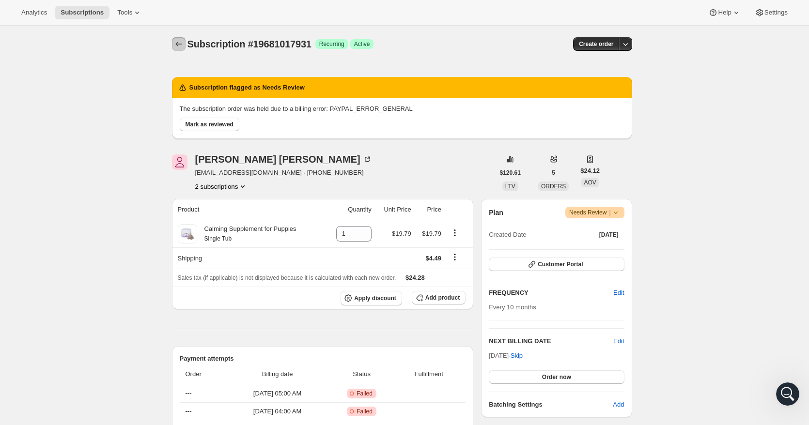
click at [179, 44] on icon "Subscriptions" at bounding box center [179, 44] width 10 height 10
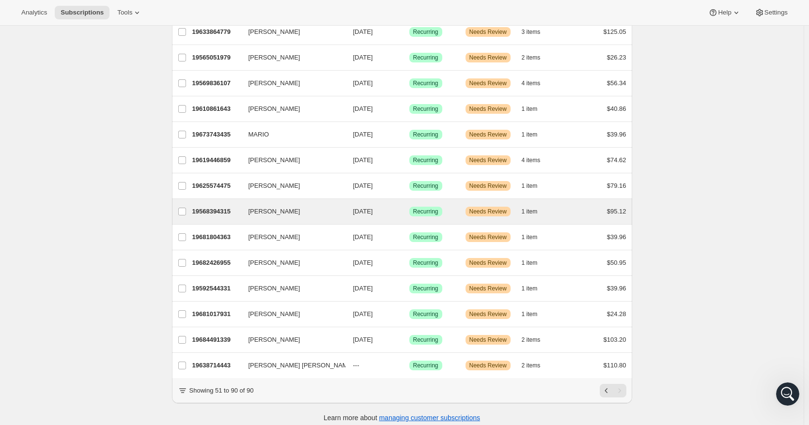
scroll to position [768, 0]
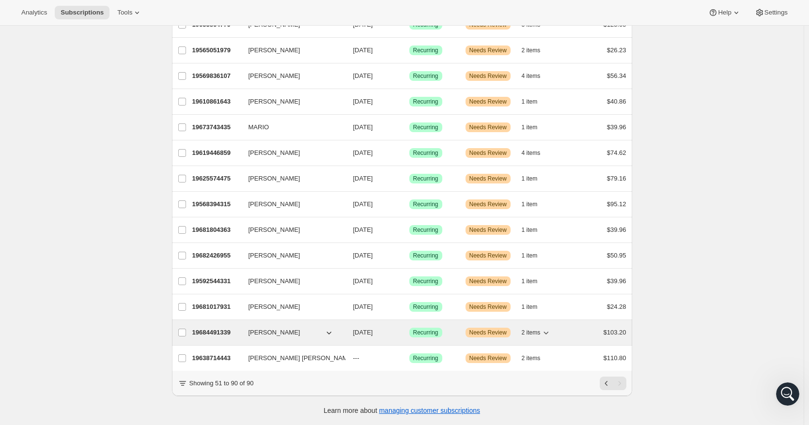
click at [448, 328] on div "Success Recurring" at bounding box center [433, 333] width 48 height 10
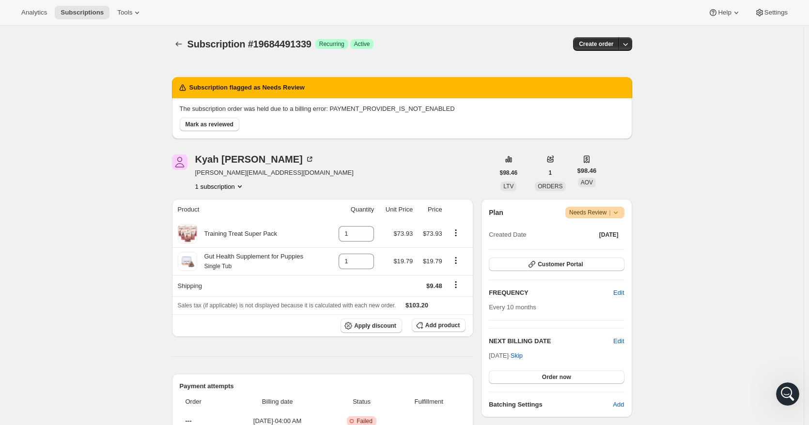
click at [257, 89] on h2 "Subscription flagged as Needs Review" at bounding box center [246, 88] width 115 height 10
click at [180, 42] on icon "Subscriptions" at bounding box center [179, 44] width 10 height 10
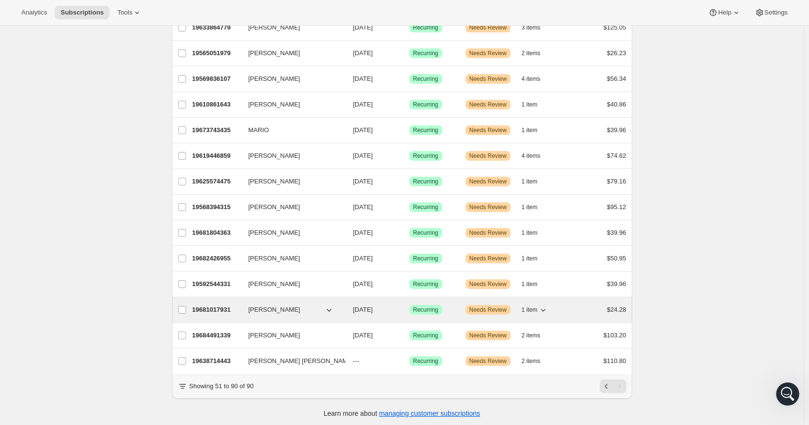
scroll to position [768, 0]
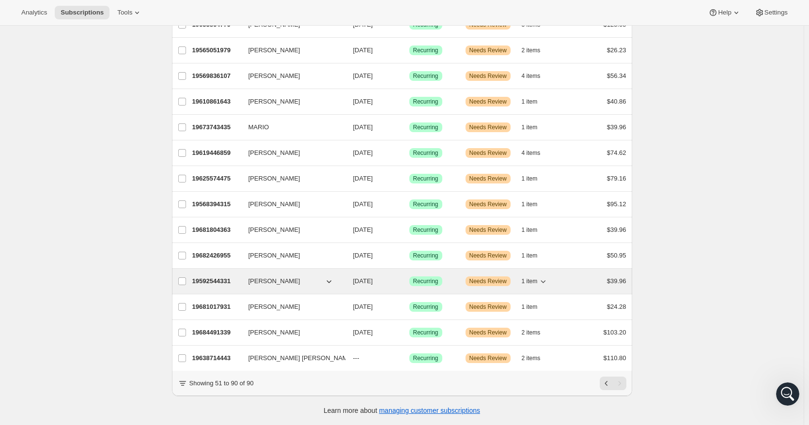
click at [373, 277] on span "[DATE]" at bounding box center [363, 280] width 20 height 7
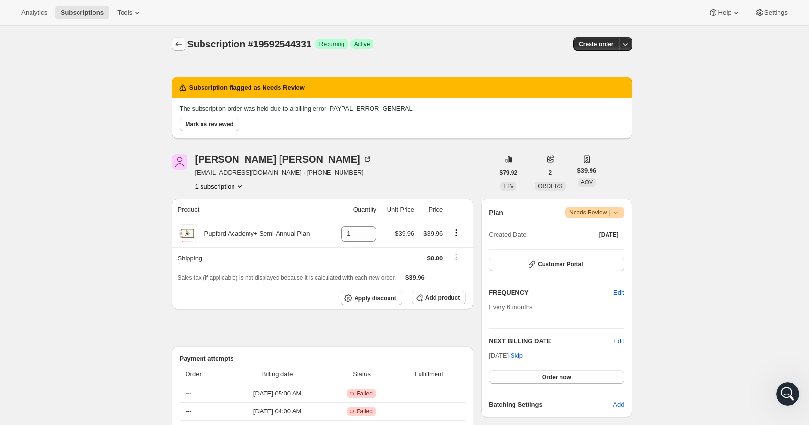
click at [182, 44] on icon "Subscriptions" at bounding box center [179, 44] width 10 height 10
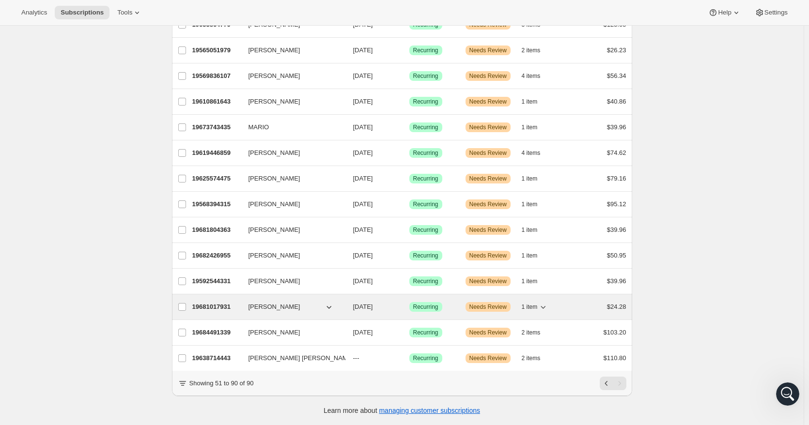
scroll to position [768, 0]
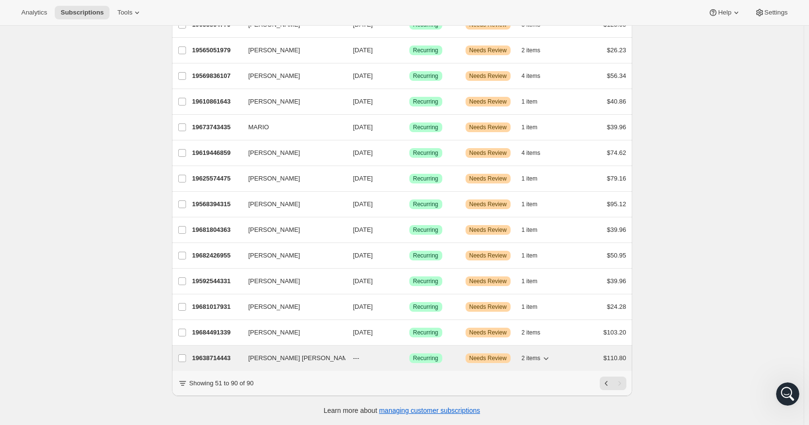
click at [375, 354] on p "---" at bounding box center [377, 358] width 48 height 10
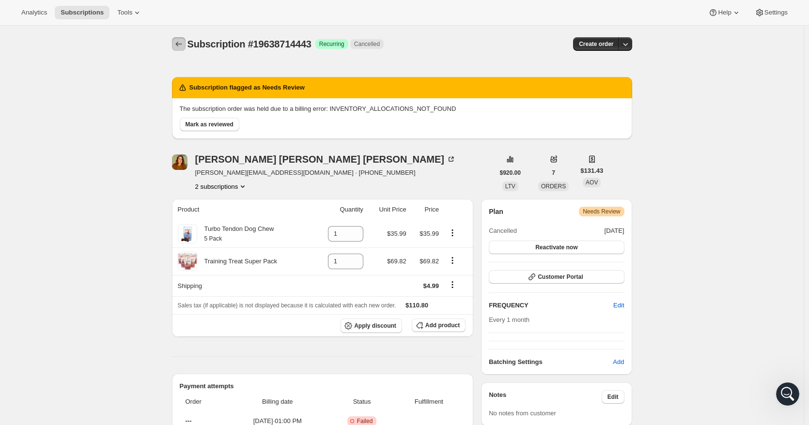
click at [177, 44] on button "Subscriptions" at bounding box center [179, 44] width 14 height 14
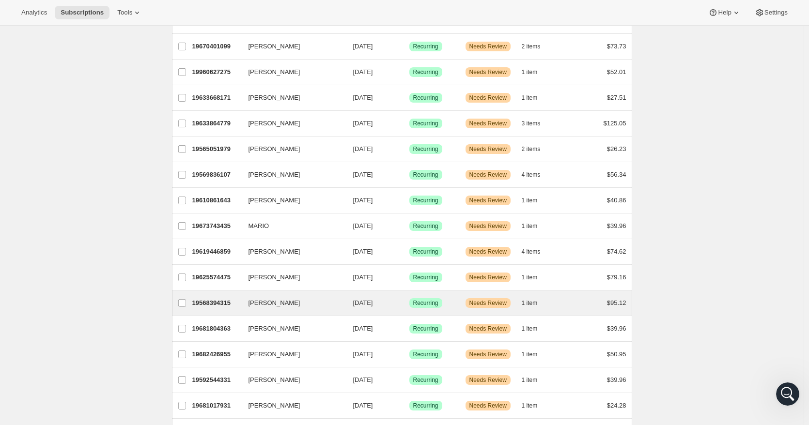
scroll to position [768, 0]
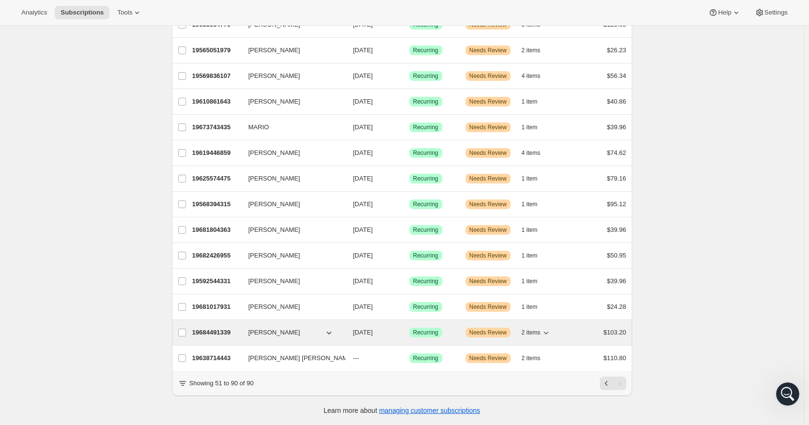
click at [372, 329] on span "[DATE]" at bounding box center [363, 332] width 20 height 7
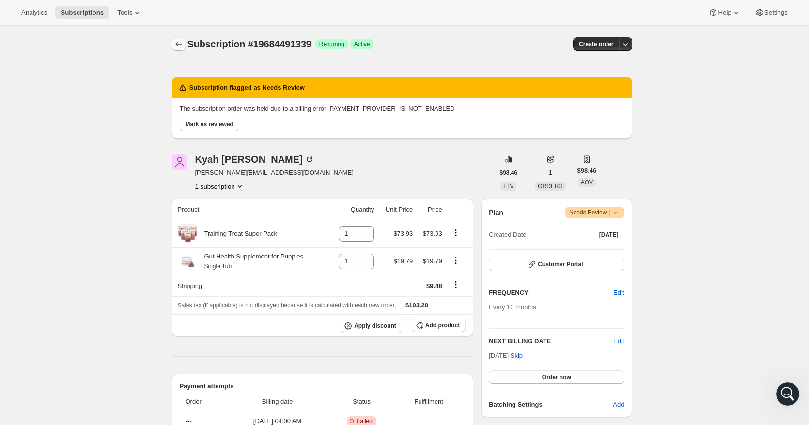
click at [180, 43] on icon "Subscriptions" at bounding box center [179, 44] width 10 height 10
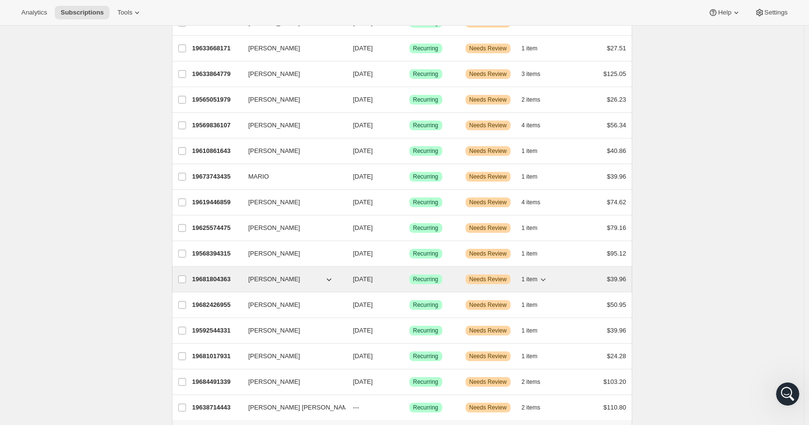
scroll to position [768, 0]
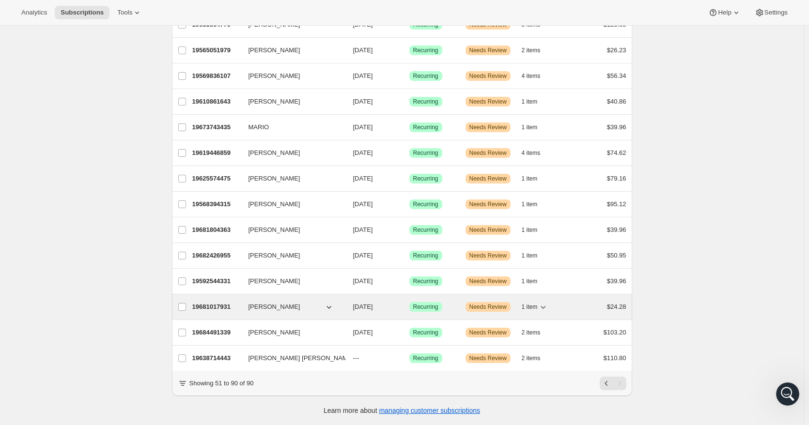
click at [373, 303] on span "[DATE]" at bounding box center [363, 306] width 20 height 7
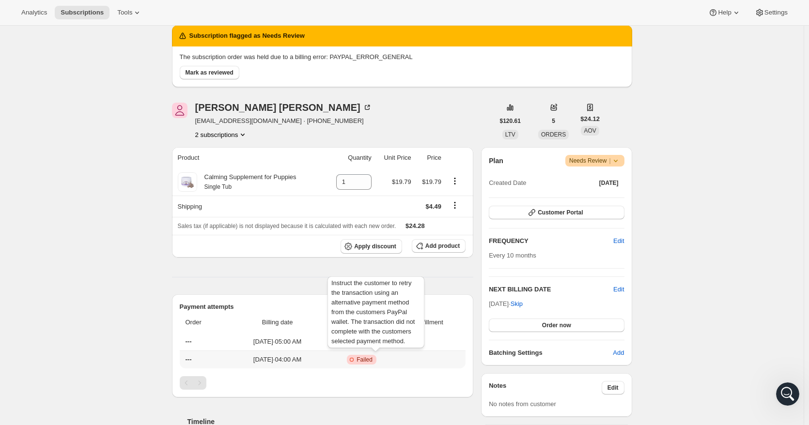
scroll to position [48, 0]
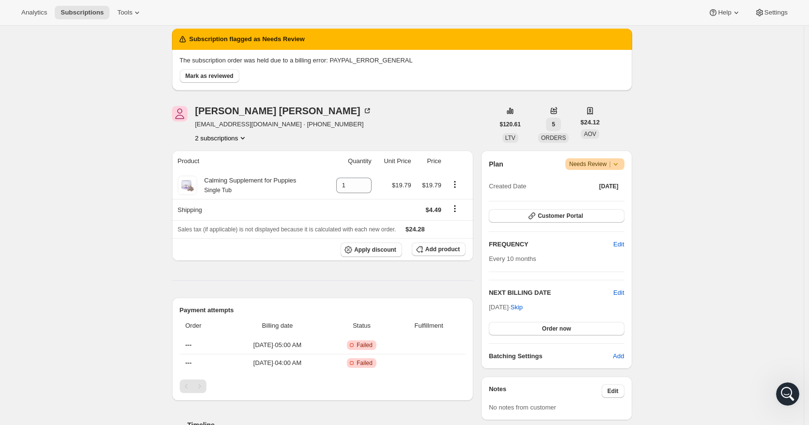
click at [554, 124] on button "5" at bounding box center [553, 125] width 15 height 14
click at [689, 155] on div "Subscription #19681017931. This page is ready Subscription #19681017931 Success…" at bounding box center [401, 343] width 803 height 733
click at [567, 216] on span "Customer Portal" at bounding box center [559, 216] width 45 height 8
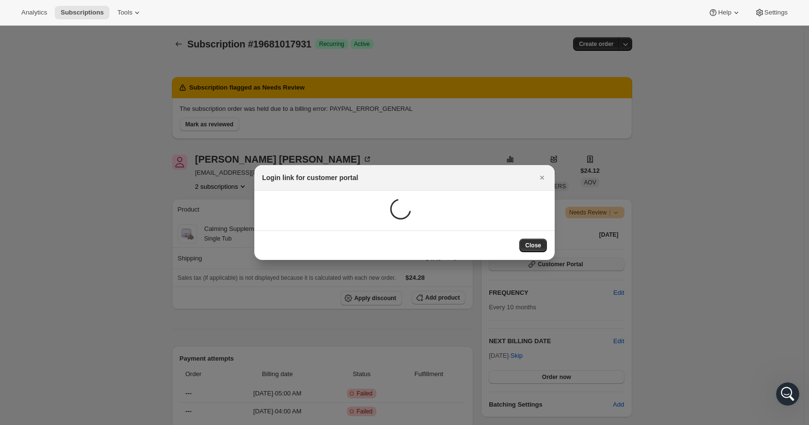
scroll to position [0, 0]
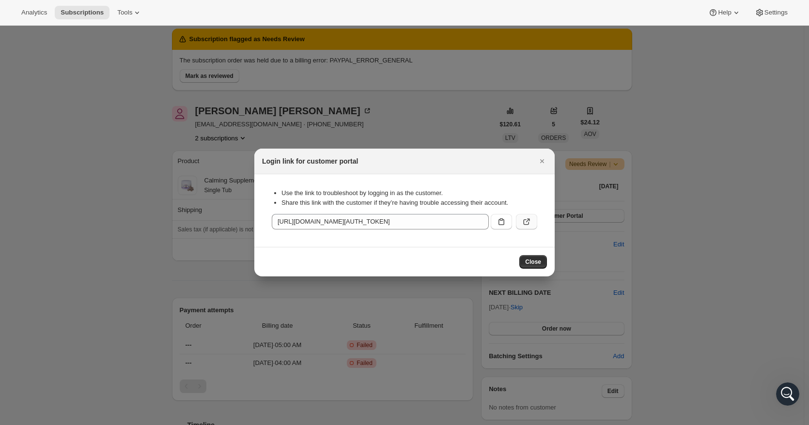
click at [527, 223] on icon ":r6hv:" at bounding box center [527, 222] width 10 height 10
click at [538, 163] on icon "Close" at bounding box center [542, 161] width 10 height 10
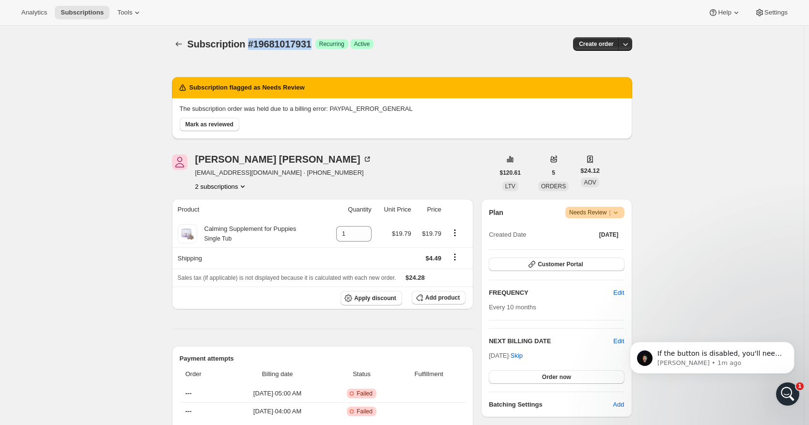
drag, startPoint x: 247, startPoint y: 44, endPoint x: 315, endPoint y: 44, distance: 67.8
click at [315, 44] on div "Subscription #19681017931 Success Recurring Success Active" at bounding box center [327, 44] width 280 height 14
copy span "#19681017931"
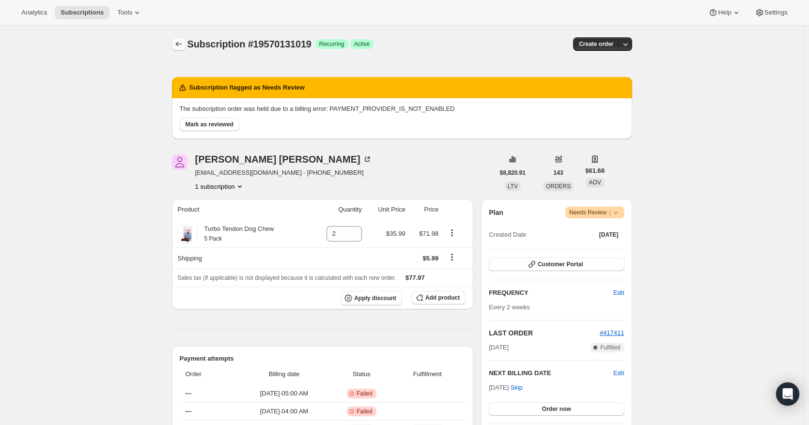
click at [183, 47] on icon "Subscriptions" at bounding box center [179, 44] width 10 height 10
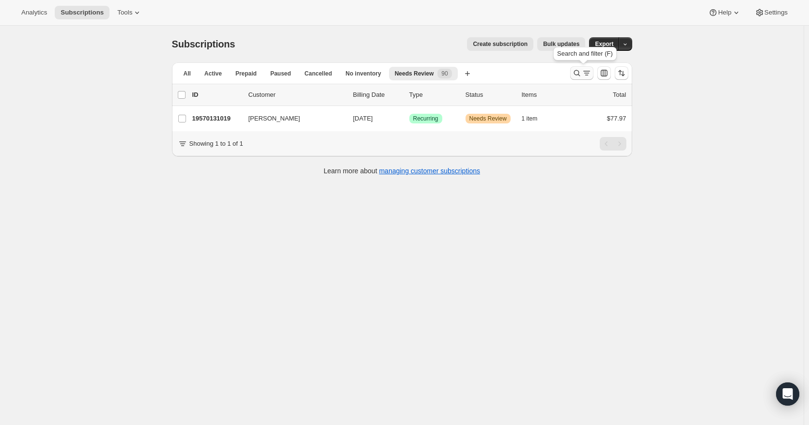
click at [591, 73] on icon "Search and filter results" at bounding box center [587, 73] width 10 height 10
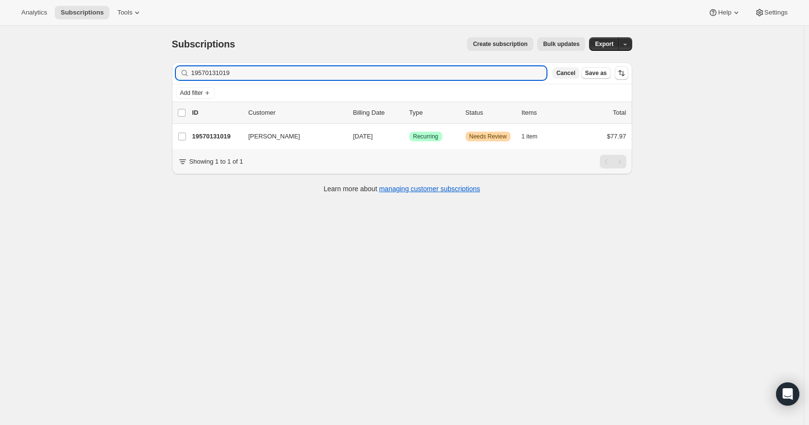
click at [572, 73] on span "Cancel" at bounding box center [565, 73] width 19 height 8
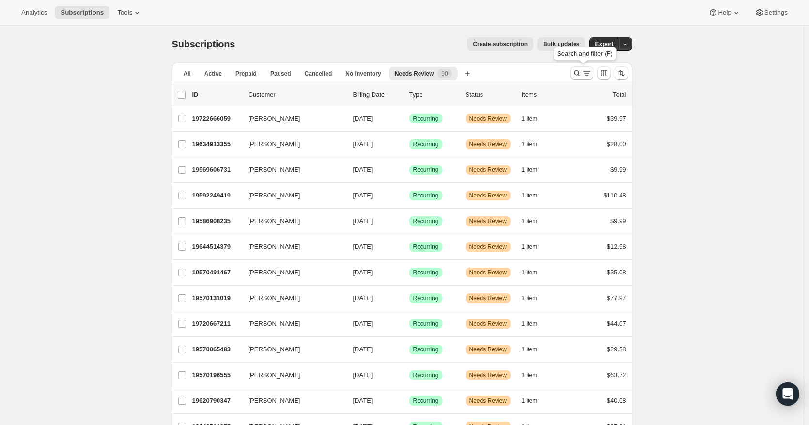
click at [587, 74] on icon "Search and filter results" at bounding box center [587, 73] width 10 height 10
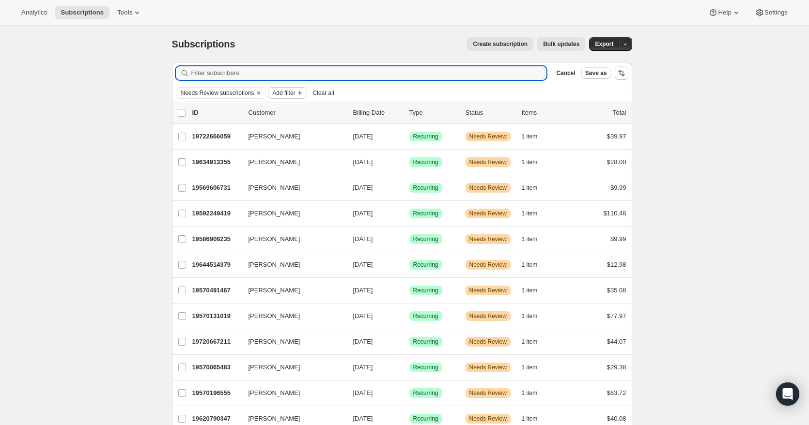
click at [284, 93] on span "Add filter" at bounding box center [283, 93] width 23 height 8
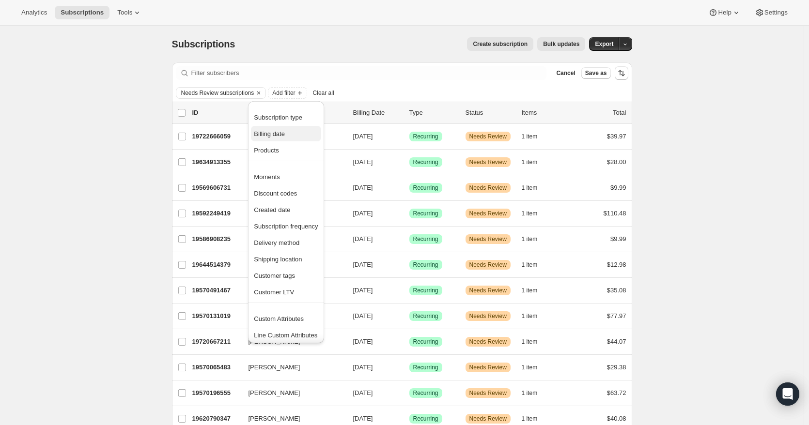
click at [284, 136] on span "Billing date" at bounding box center [269, 133] width 31 height 7
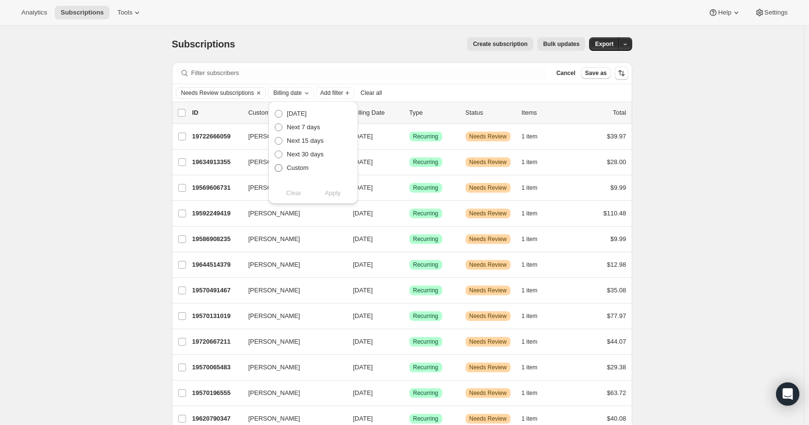
click at [275, 168] on span at bounding box center [279, 168] width 8 height 8
click at [275, 165] on input "Custom" at bounding box center [275, 164] width 0 height 0
radio input "true"
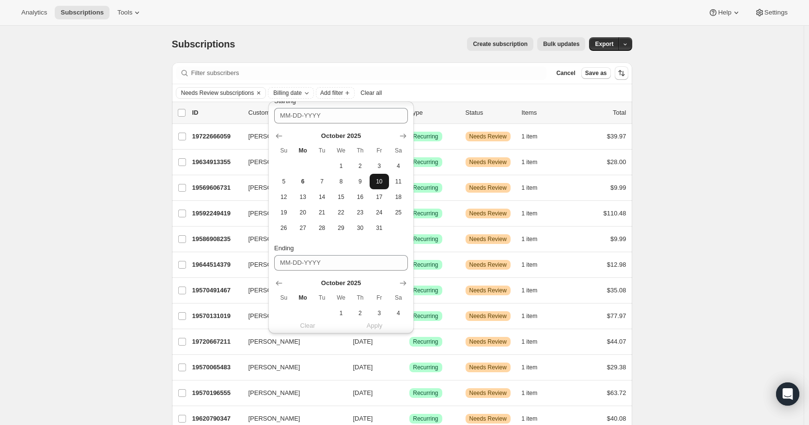
scroll to position [97, 0]
click at [383, 162] on span "3" at bounding box center [378, 161] width 11 height 8
type input "10-03-2025"
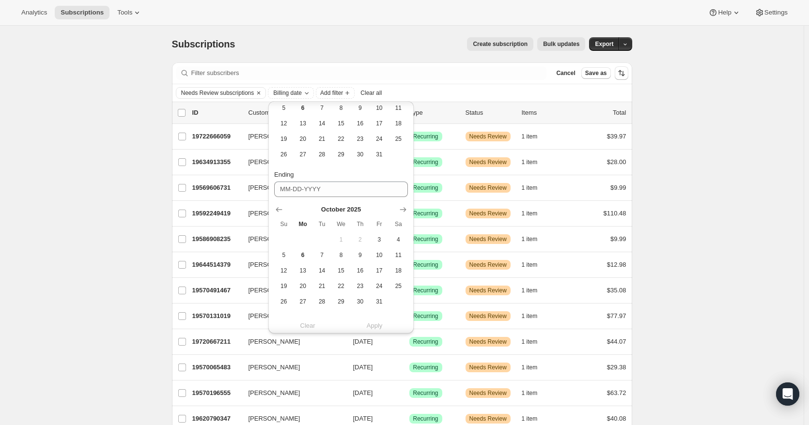
scroll to position [178, 0]
click at [307, 243] on span "6" at bounding box center [302, 243] width 11 height 8
type input "10-06-2025"
click at [379, 322] on span "Apply" at bounding box center [375, 323] width 16 height 10
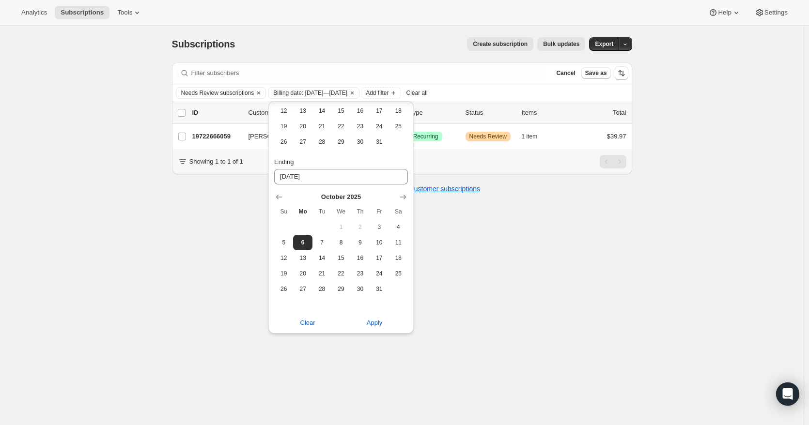
click at [584, 233] on div "Subscriptions. This page is ready Subscriptions Create subscription Bulk update…" at bounding box center [401, 238] width 803 height 425
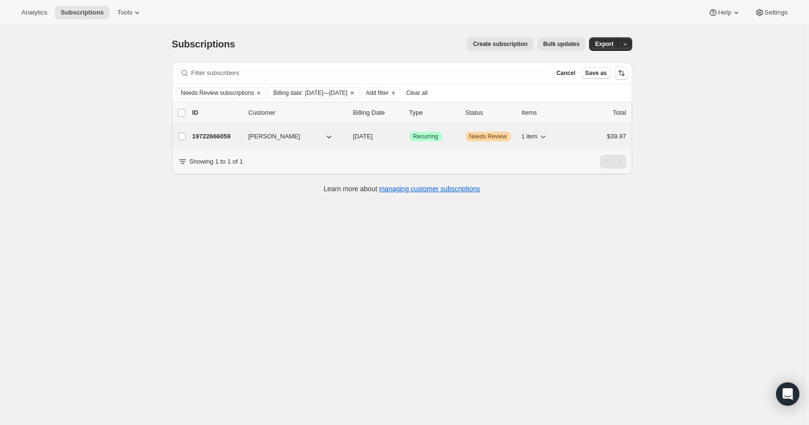
click at [373, 138] on span "[DATE]" at bounding box center [363, 136] width 20 height 7
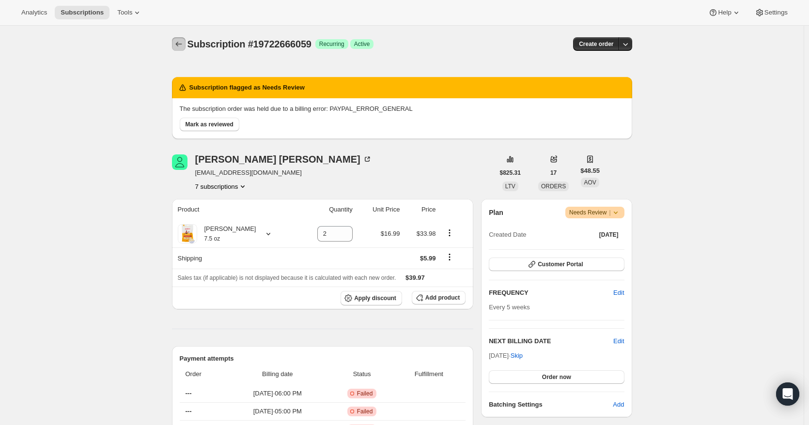
click at [181, 46] on icon "Subscriptions" at bounding box center [179, 44] width 10 height 10
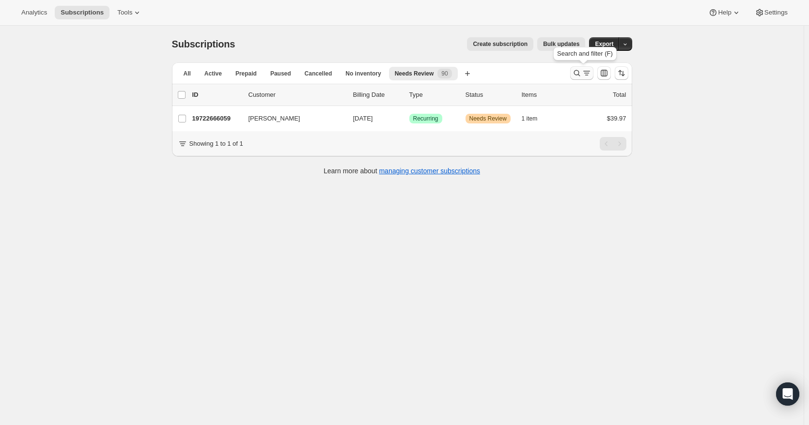
click at [593, 71] on button "Search and filter results" at bounding box center [581, 73] width 23 height 14
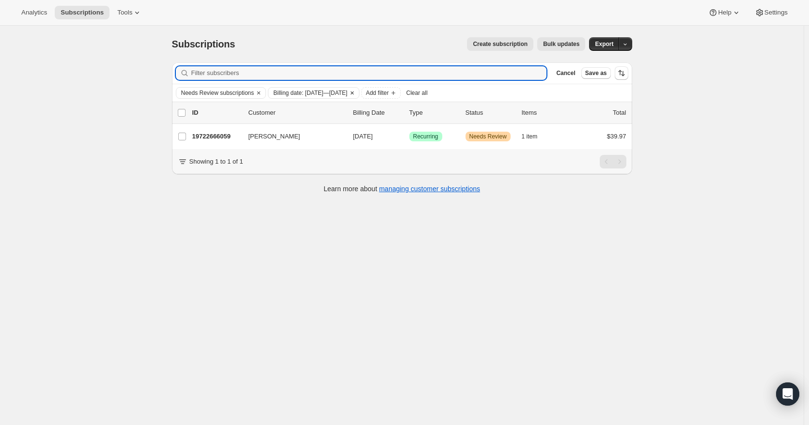
click at [353, 92] on icon "Clear" at bounding box center [352, 93] width 3 height 3
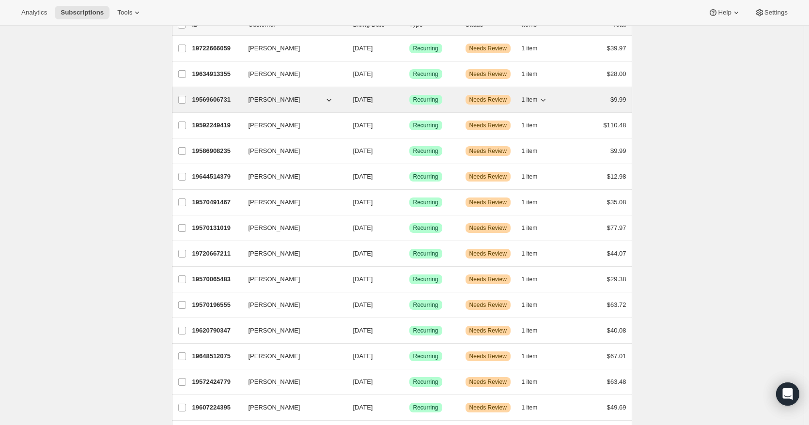
scroll to position [97, 0]
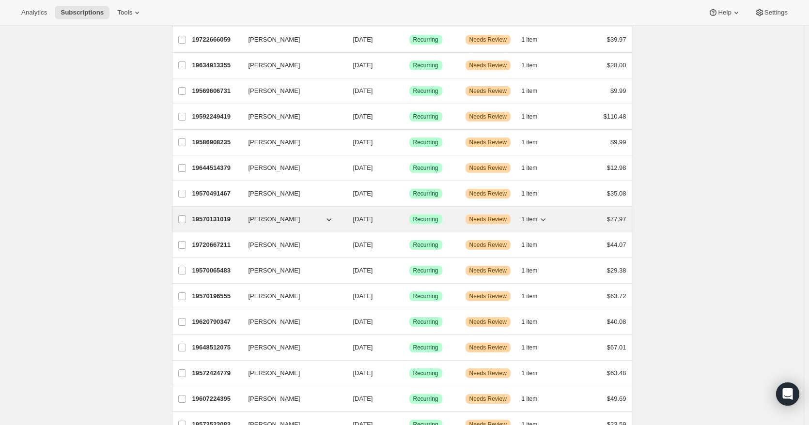
click at [373, 222] on span "[DATE]" at bounding box center [363, 218] width 20 height 7
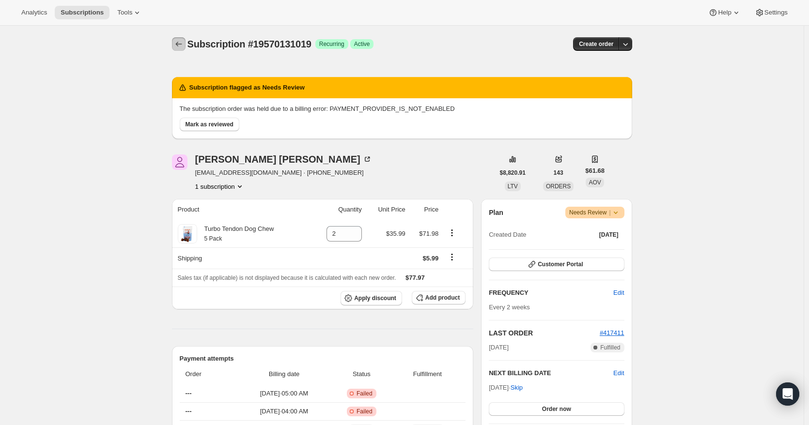
click at [182, 43] on icon "Subscriptions" at bounding box center [179, 44] width 10 height 10
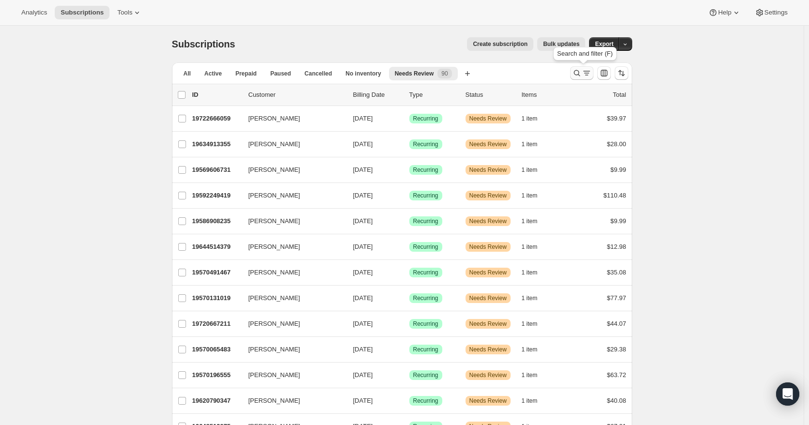
click at [584, 75] on icon "Search and filter results" at bounding box center [587, 73] width 10 height 10
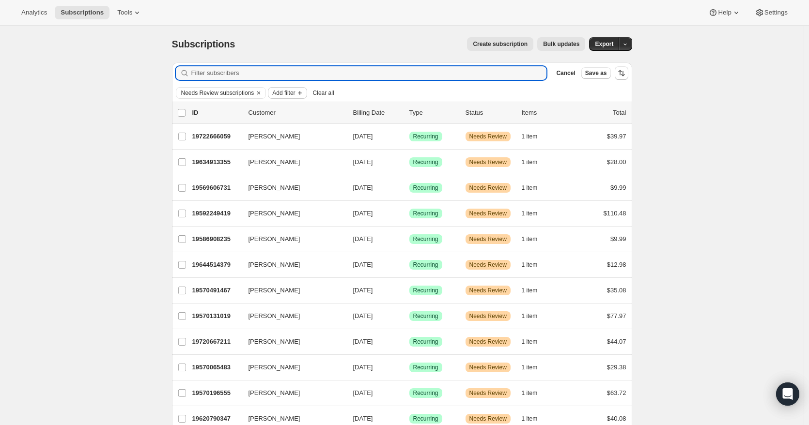
click at [283, 90] on span "Add filter" at bounding box center [283, 93] width 23 height 8
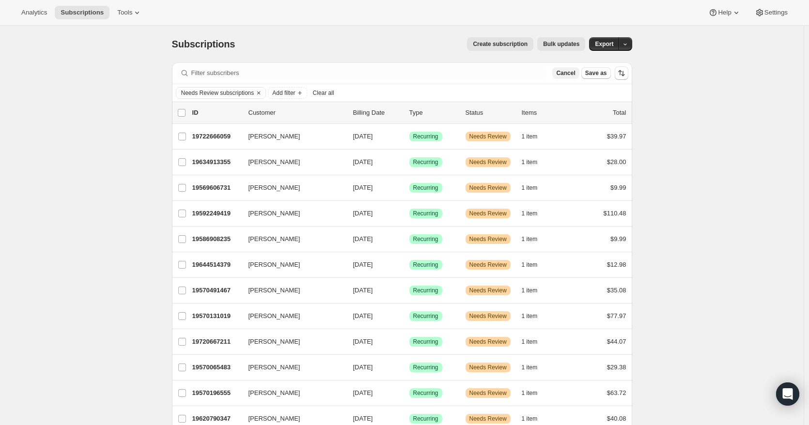
click at [575, 76] on span "Cancel" at bounding box center [565, 73] width 19 height 8
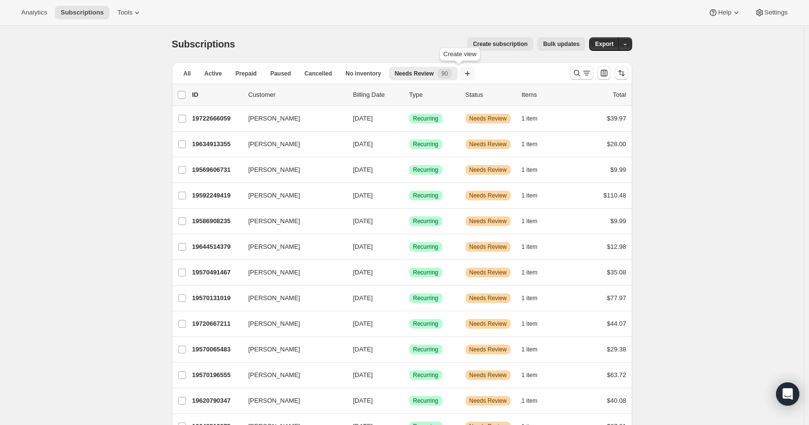
click at [462, 72] on icon "button" at bounding box center [467, 74] width 10 height 10
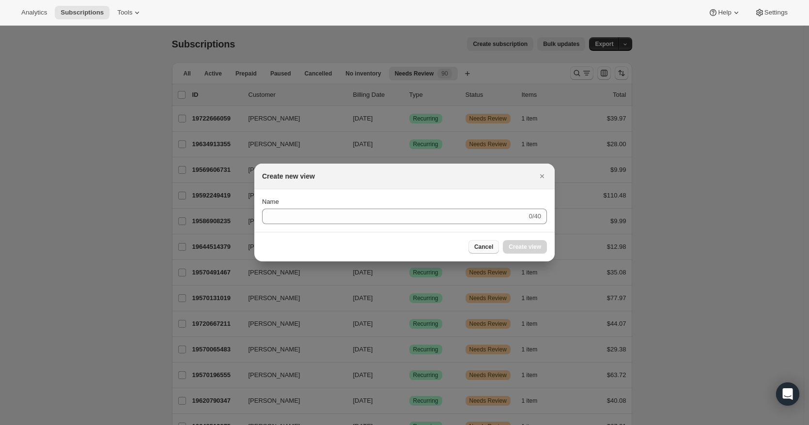
click at [485, 248] on span "Cancel" at bounding box center [483, 247] width 19 height 8
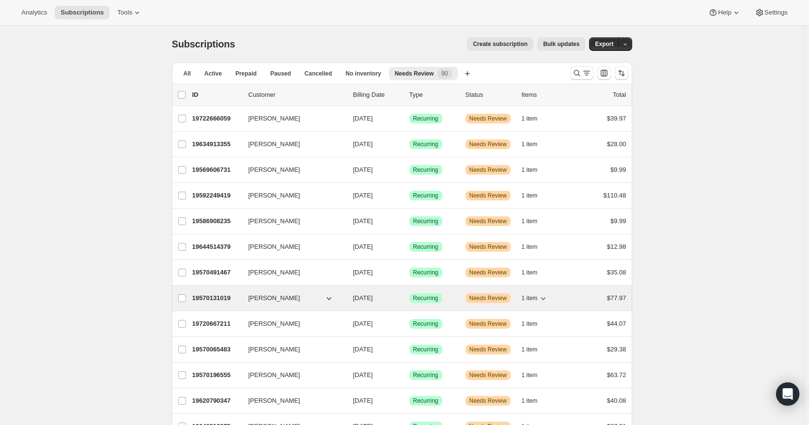
click at [401, 296] on p "[DATE]" at bounding box center [377, 298] width 48 height 10
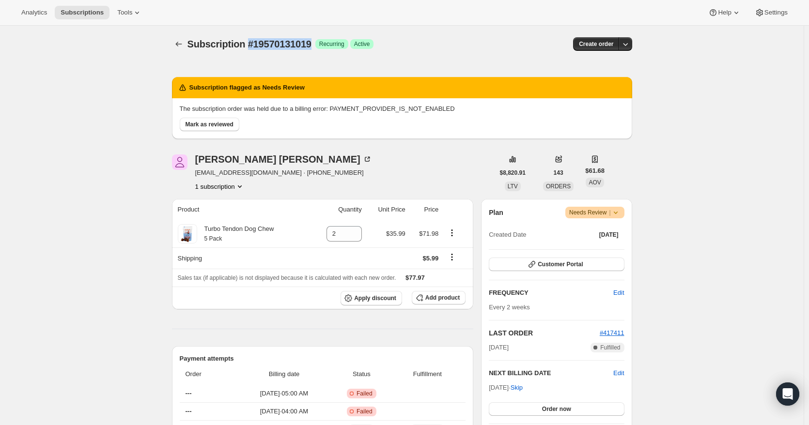
drag, startPoint x: 248, startPoint y: 44, endPoint x: 312, endPoint y: 45, distance: 63.9
click at [311, 45] on span "Subscription #19570131019" at bounding box center [249, 44] width 124 height 11
copy span "#19570131019"
click at [786, 391] on icon "Open Intercom Messenger" at bounding box center [787, 394] width 11 height 13
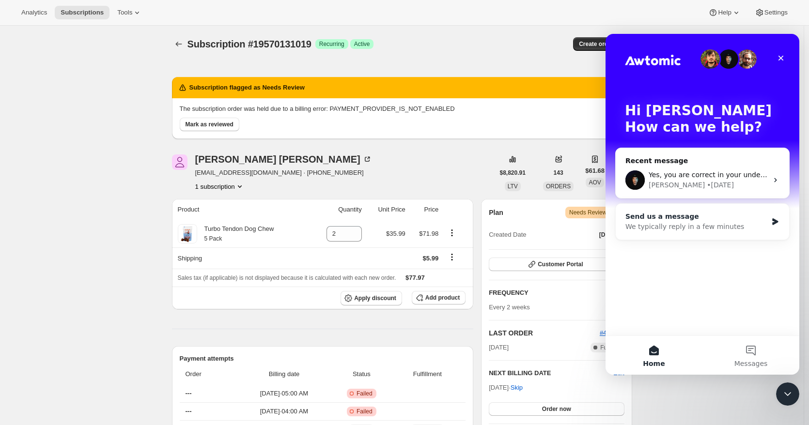
click at [772, 219] on icon "Intercom messenger" at bounding box center [775, 222] width 8 height 8
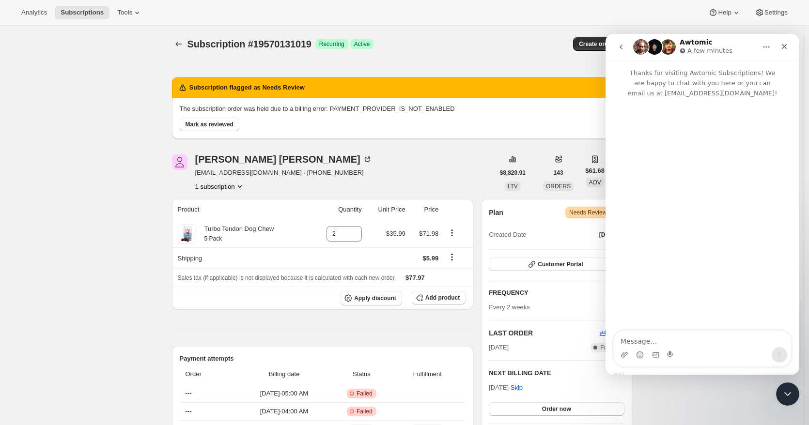
click at [662, 341] on textarea "Message…" at bounding box center [702, 339] width 177 height 16
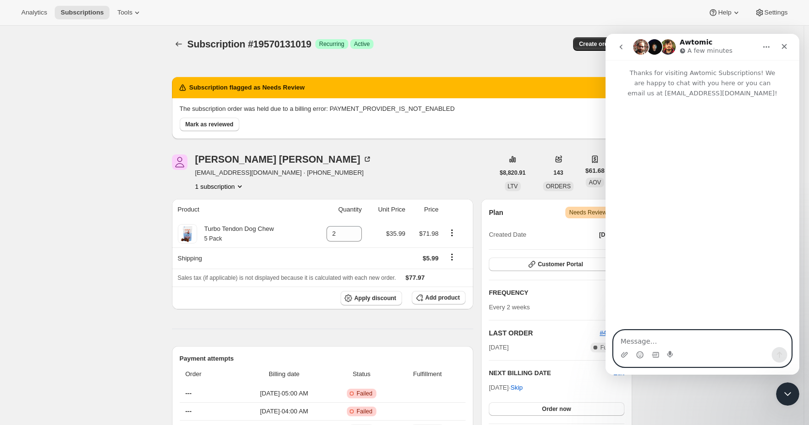
click at [664, 345] on textarea "Message…" at bounding box center [702, 339] width 177 height 16
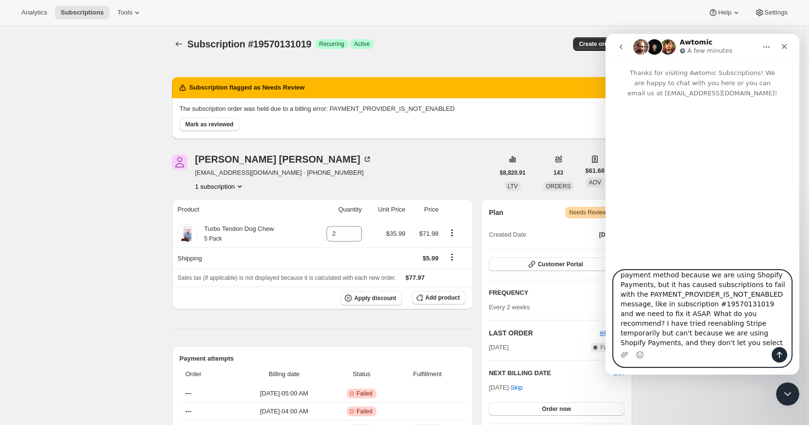
scroll to position [35, 0]
type textarea "Hello Awtomic team, small fire going on over here. We recently disabled Stripe …"
click at [780, 351] on icon "Send a message…" at bounding box center [779, 355] width 8 height 8
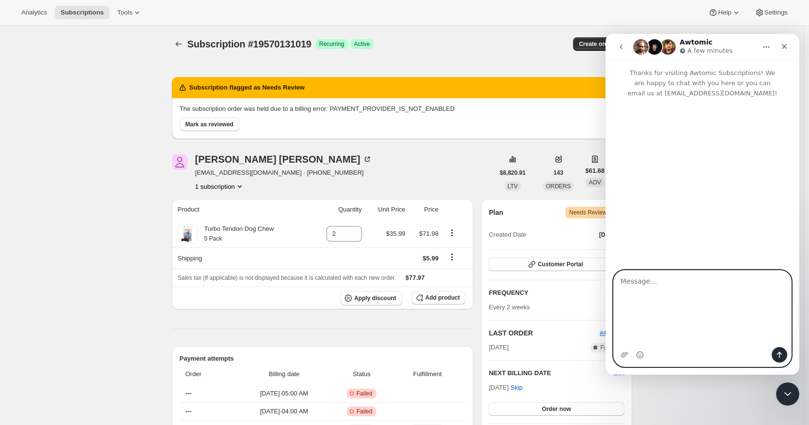
scroll to position [0, 0]
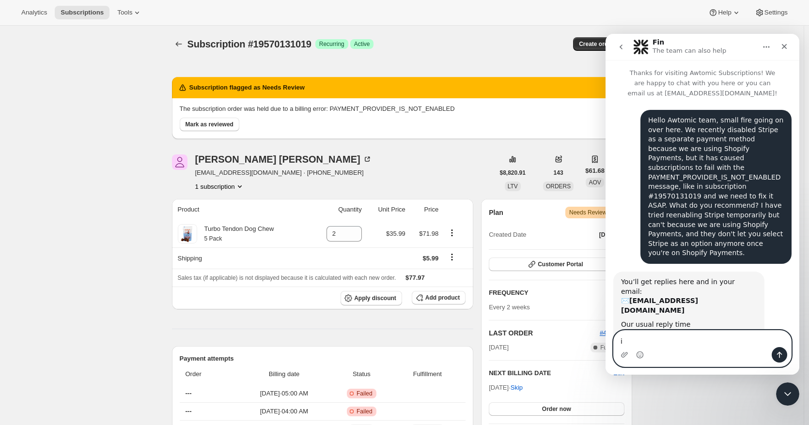
type textarea "i"
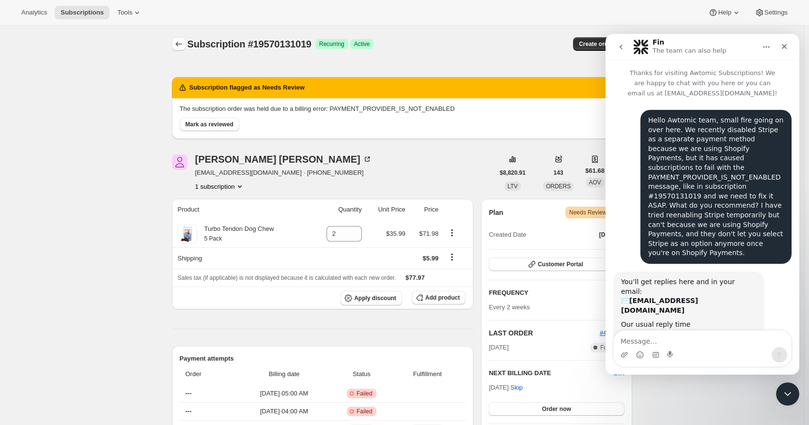
click at [182, 46] on icon "Subscriptions" at bounding box center [179, 44] width 10 height 10
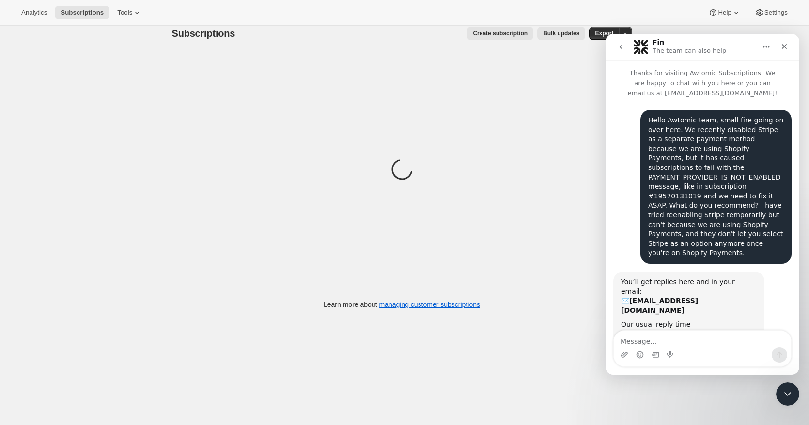
scroll to position [26, 0]
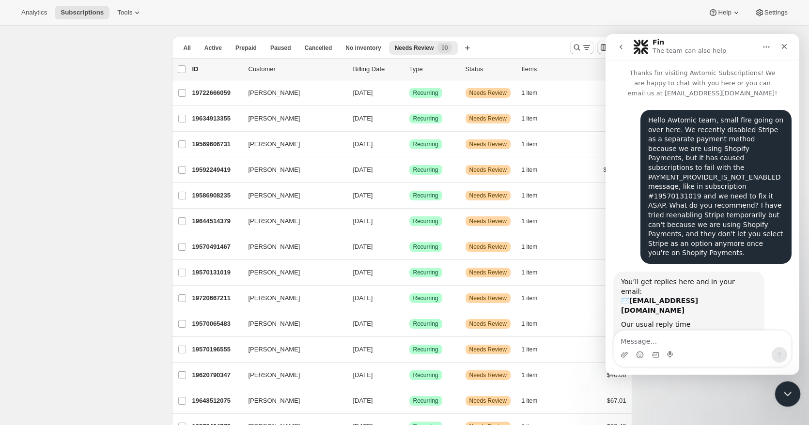
click at [791, 397] on icon "Close Intercom Messenger" at bounding box center [786, 393] width 12 height 12
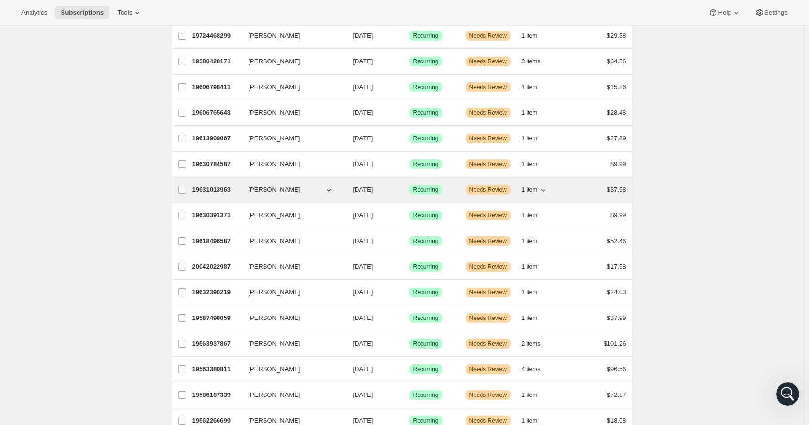
scroll to position [775, 0]
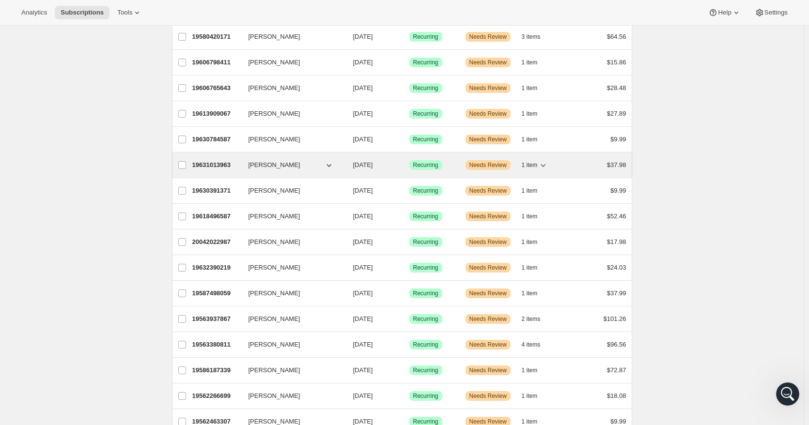
click at [373, 169] on span "[DATE]" at bounding box center [363, 164] width 20 height 7
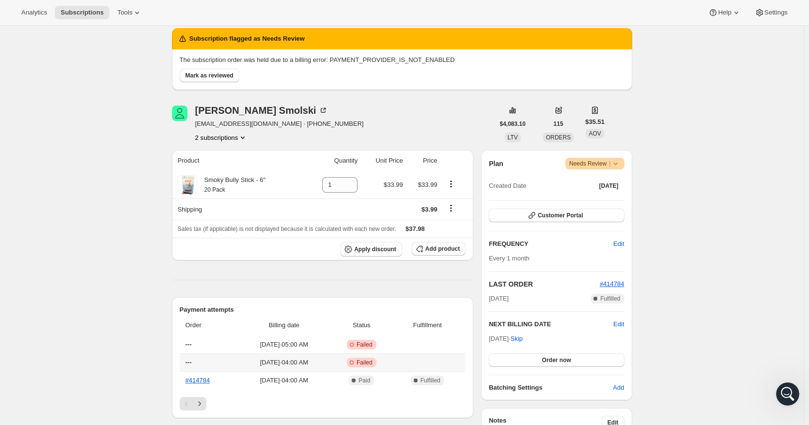
scroll to position [48, 0]
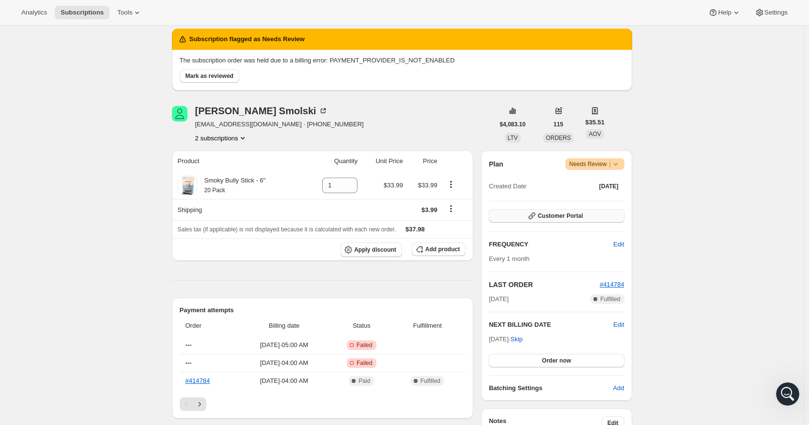
click at [566, 214] on span "Customer Portal" at bounding box center [559, 216] width 45 height 8
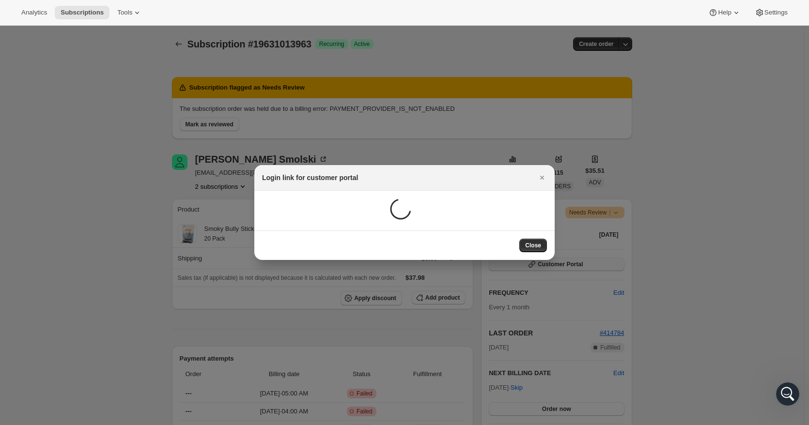
scroll to position [0, 0]
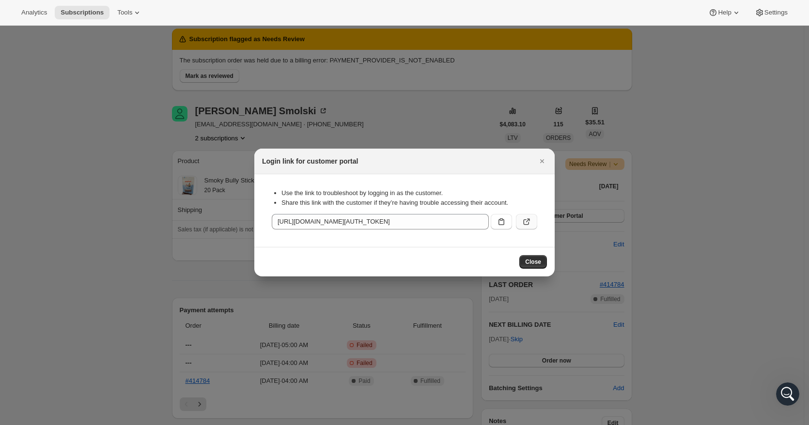
click at [521, 222] on button ":r1n8:" at bounding box center [526, 221] width 21 height 15
click at [541, 161] on icon "Close" at bounding box center [542, 161] width 10 height 10
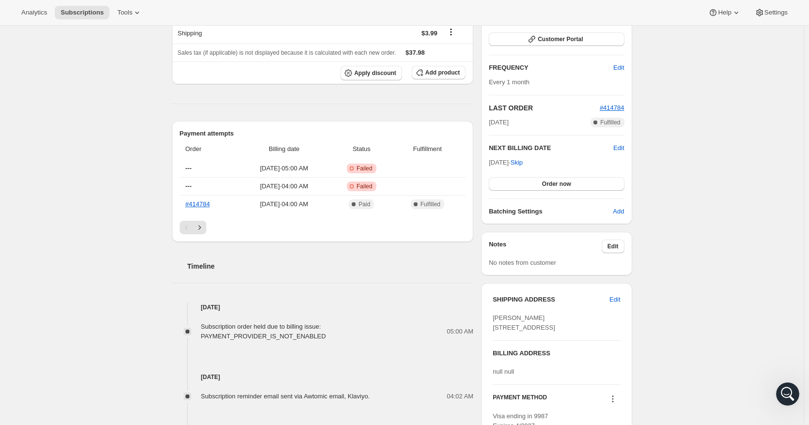
scroll to position [48, 0]
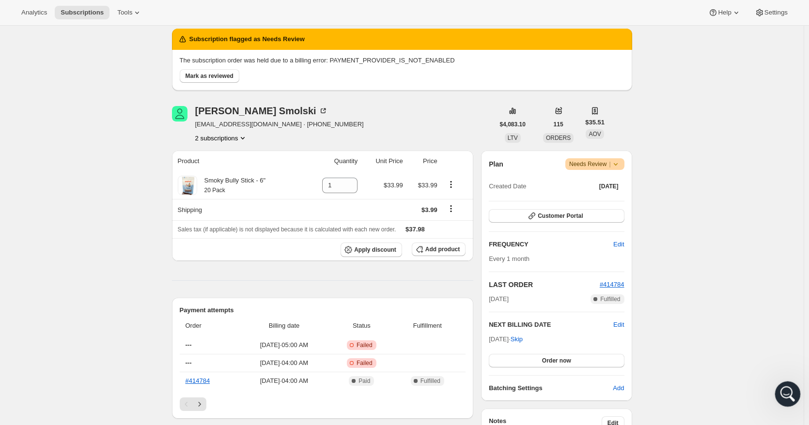
click at [791, 394] on icon "Open Intercom Messenger" at bounding box center [786, 393] width 16 height 16
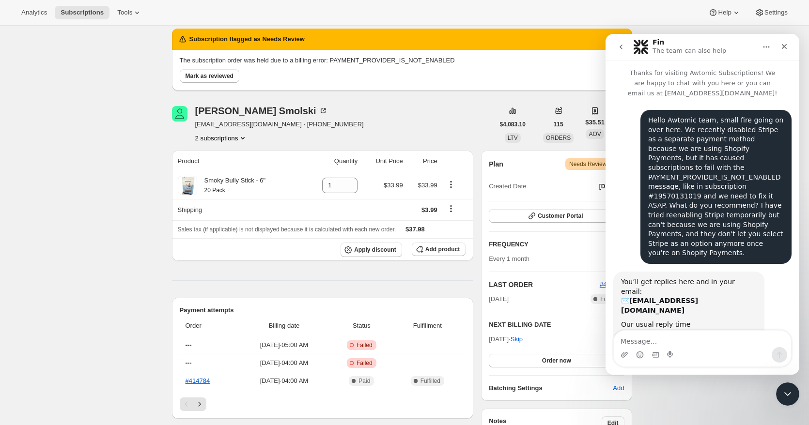
click at [694, 340] on textarea "Message…" at bounding box center [702, 339] width 177 height 16
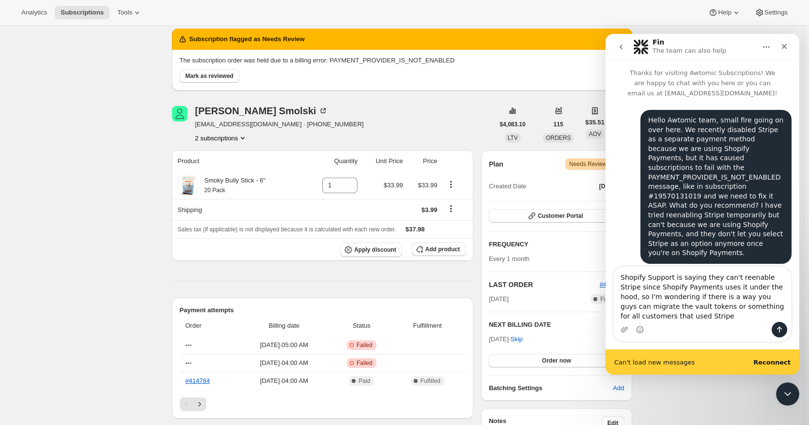
click at [774, 365] on b "Reconnect" at bounding box center [771, 362] width 37 height 7
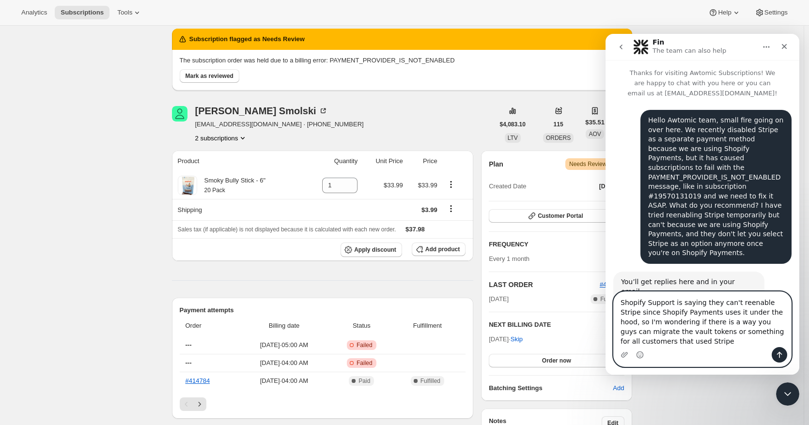
click at [657, 345] on textarea "Shopify Support is saying they can't reenable Stripe since Shopify Payments use…" at bounding box center [702, 319] width 177 height 55
click at [659, 344] on textarea "Shopify Support is saying they can't reenable Stripe since Shopify Payments use…" at bounding box center [702, 319] width 177 height 55
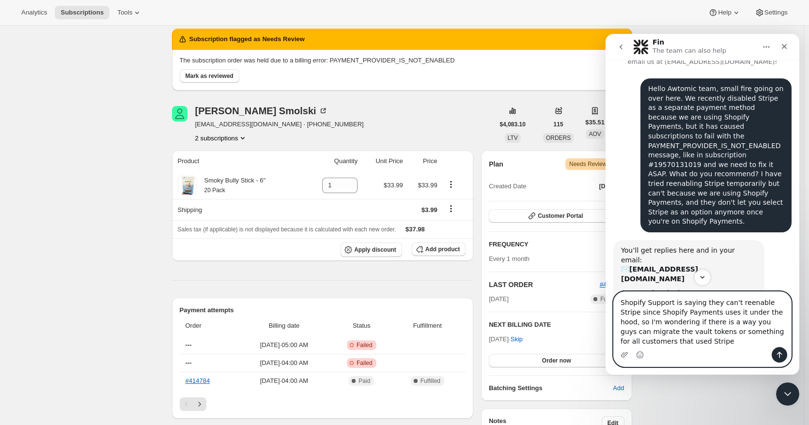
scroll to position [35, 0]
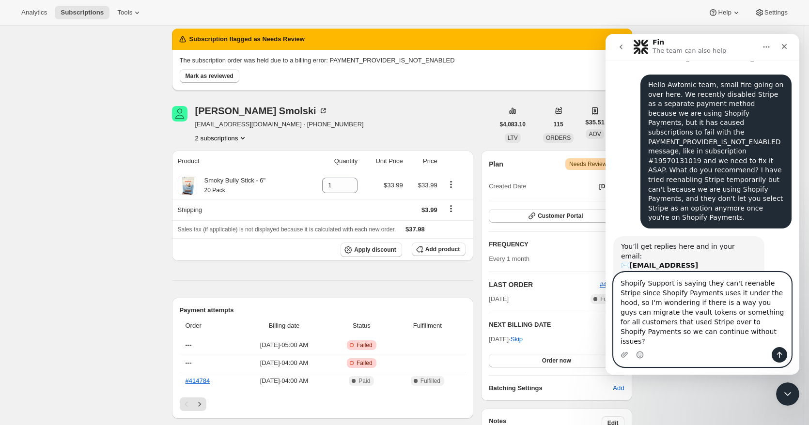
click at [763, 332] on textarea "Shopify Support is saying they can't reenable Stripe since Shopify Payments use…" at bounding box center [702, 310] width 177 height 75
type textarea "Shopify Support is saying they can't reenable Stripe since Shopify Payments use…"
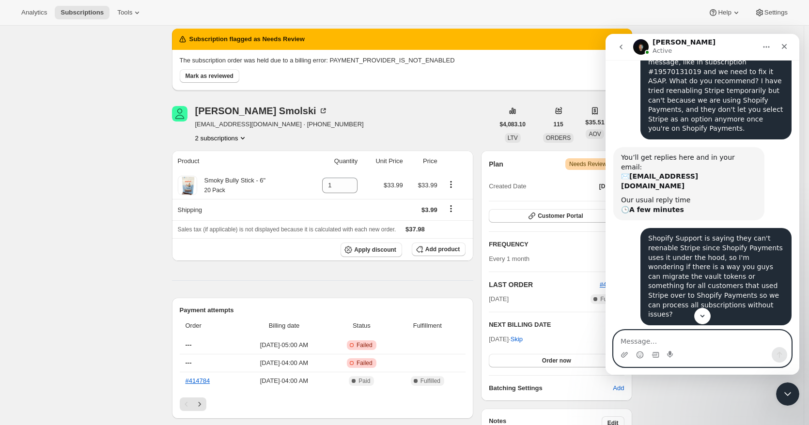
scroll to position [279, 0]
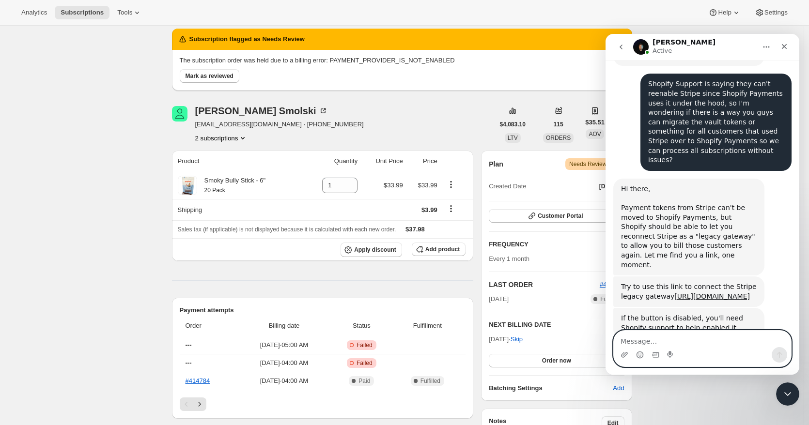
click at [679, 338] on textarea "Message…" at bounding box center [702, 339] width 177 height 16
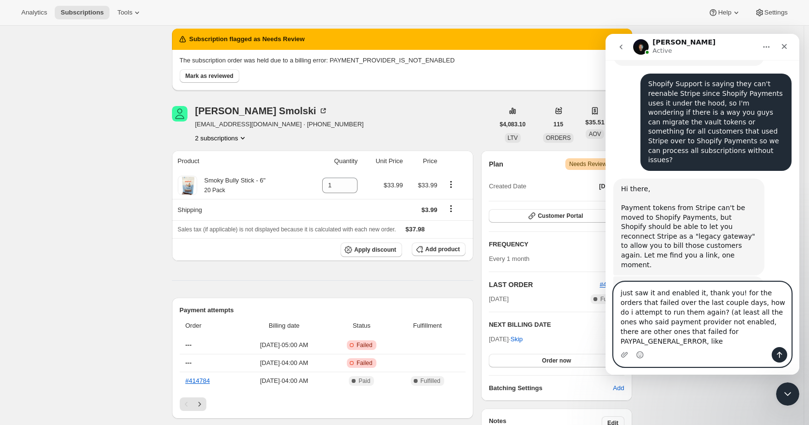
paste textarea "#19681017931"
type textarea "just saw it and enabled it, thank you! for the orders that failed over the last…"
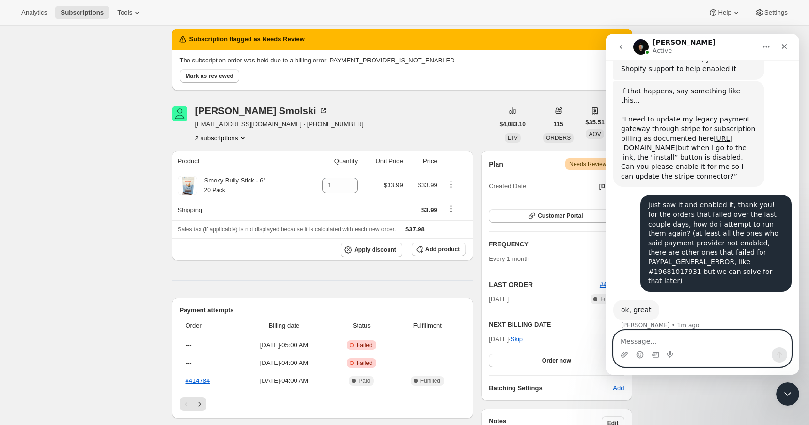
scroll to position [529, 0]
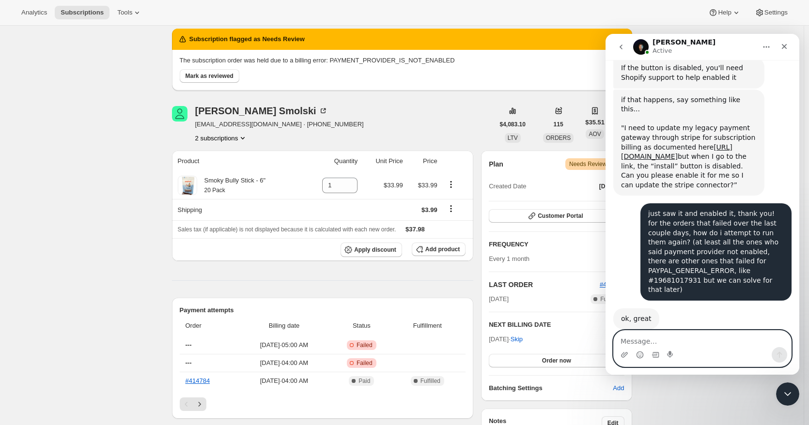
click at [679, 339] on textarea "Message…" at bounding box center [702, 339] width 177 height 16
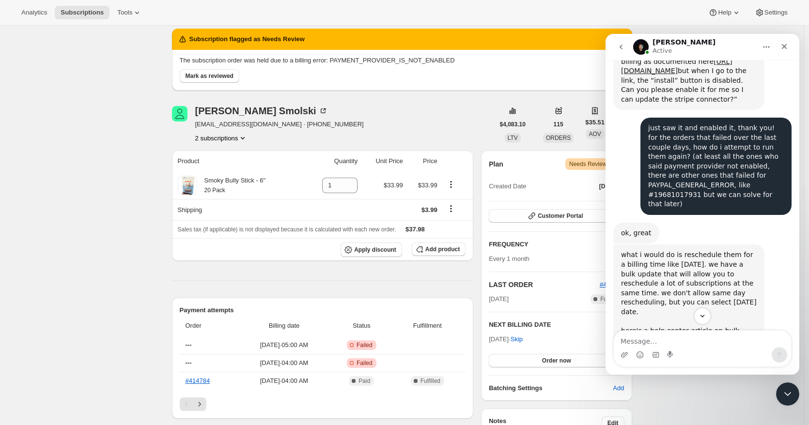
scroll to position [745, 0]
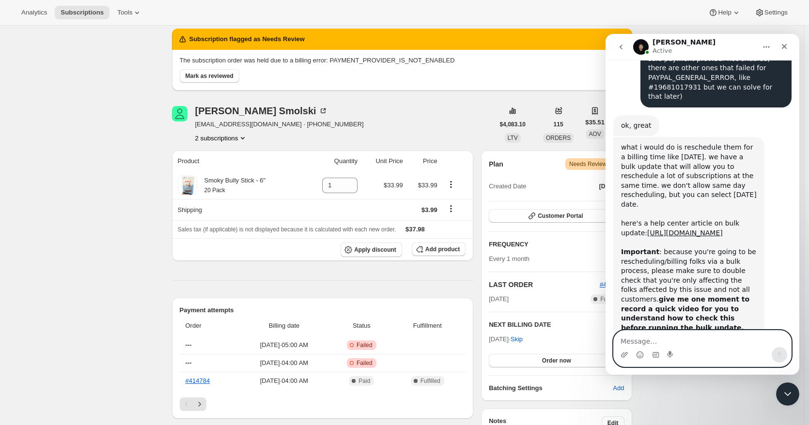
click at [654, 343] on textarea "Message…" at bounding box center [702, 339] width 177 height 16
type textarea "ok that makes sense, thanks!"
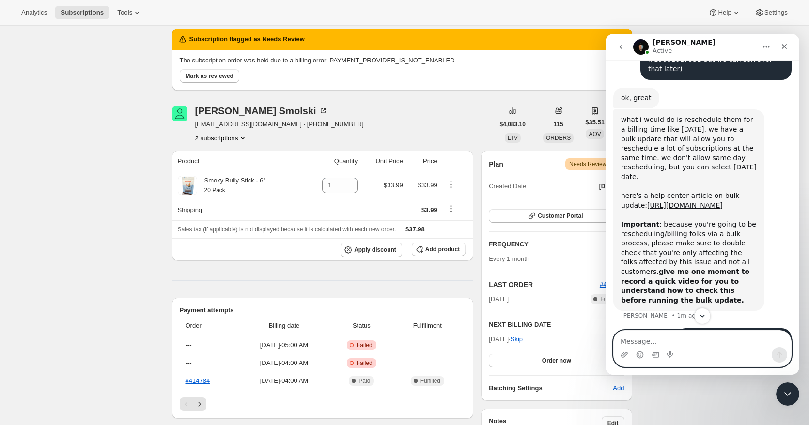
scroll to position [773, 0]
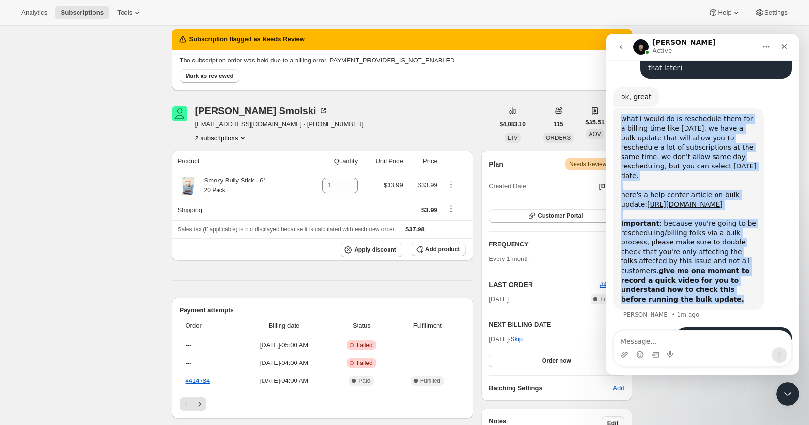
drag, startPoint x: 699, startPoint y: 272, endPoint x: 612, endPoint y: 104, distance: 189.9
copy div "what i would do is reschedule them for a billing time like tomorrow. we have a …"
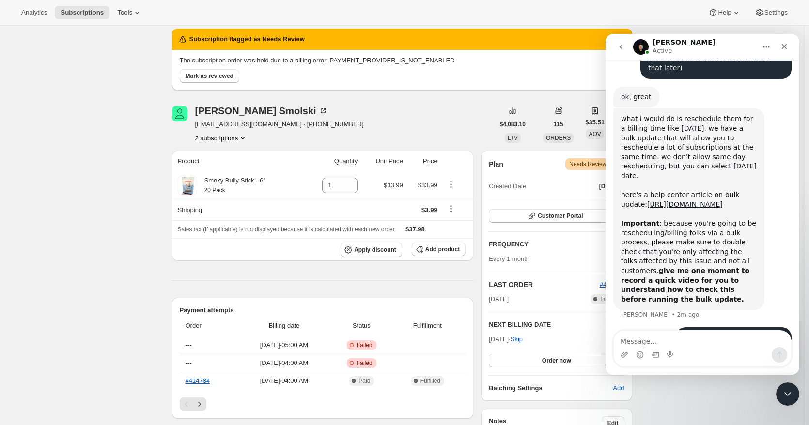
click at [678, 327] on div "ok that makes sense, thanks! Sara • 1m ago" at bounding box center [702, 343] width 178 height 33
click at [670, 346] on textarea "Message…" at bounding box center [702, 339] width 177 height 16
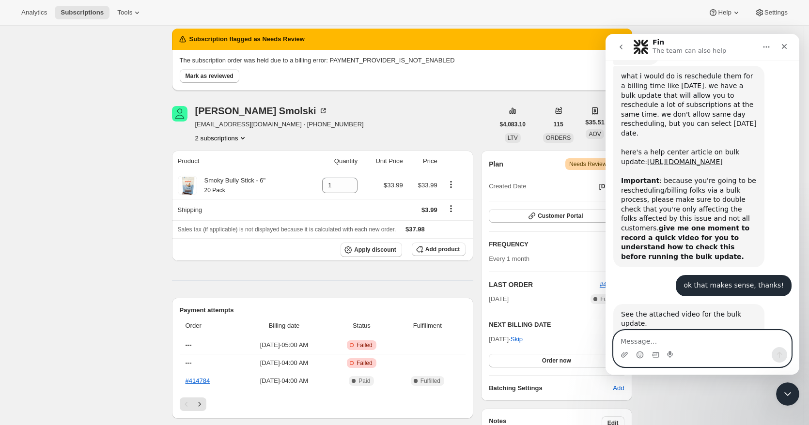
scroll to position [818, 0]
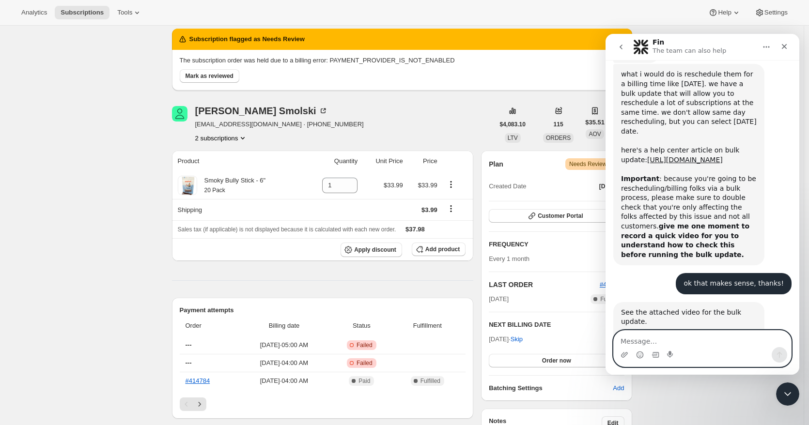
click at [652, 339] on textarea "Message…" at bounding box center [702, 339] width 177 height 16
type textarea "thanks again!"
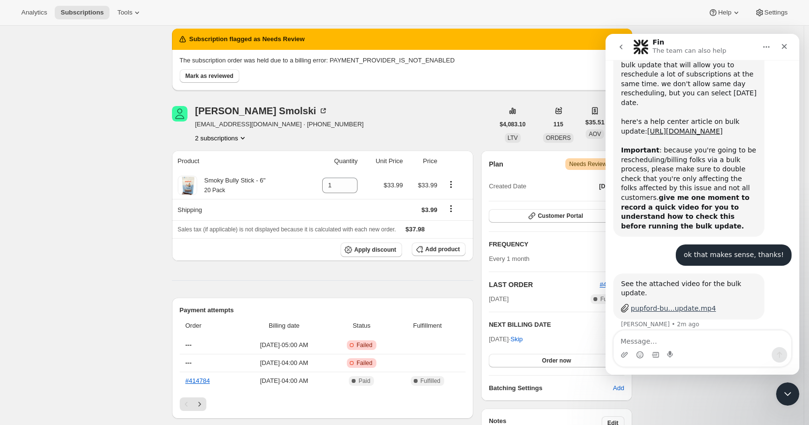
click at [634, 304] on div "pupford-bu...update.mp4" at bounding box center [672, 309] width 85 height 10
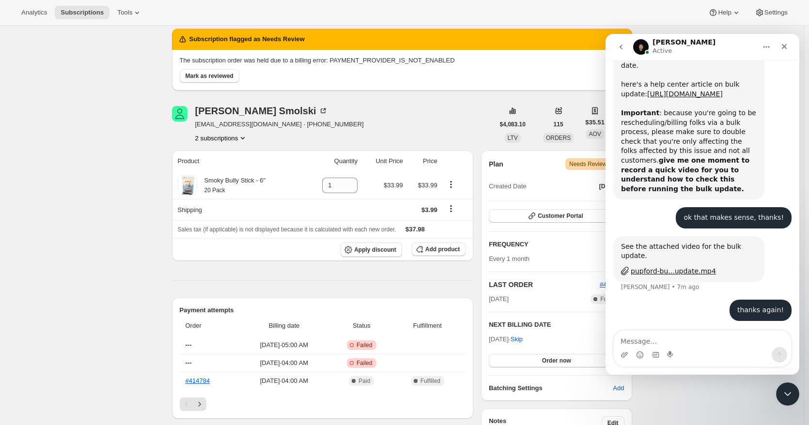
scroll to position [884, 0]
